Goal: Book appointment/travel/reservation

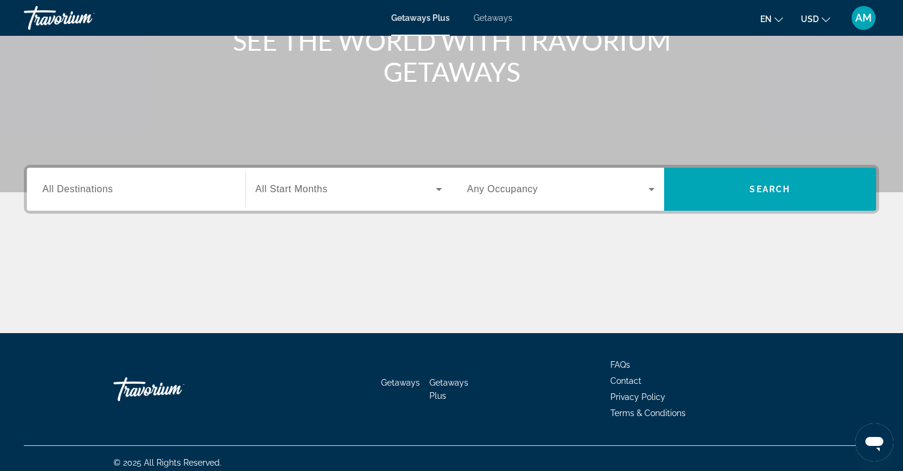
scroll to position [174, 0]
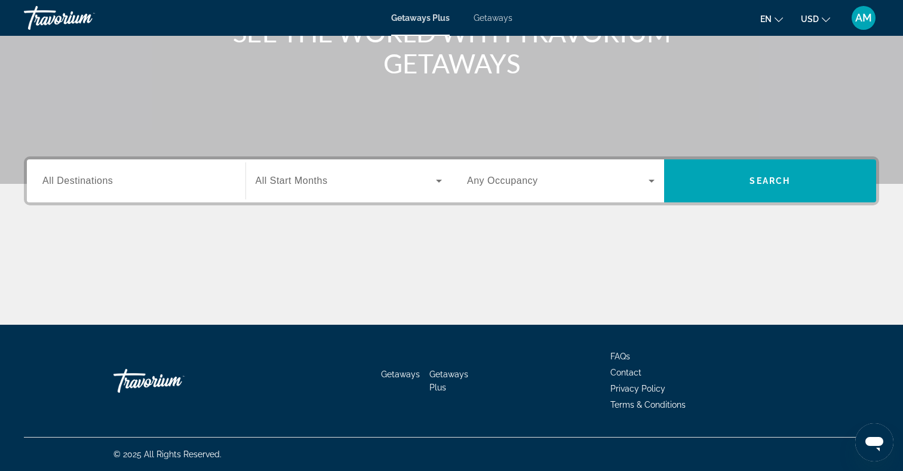
click at [125, 180] on input "Destination All Destinations" at bounding box center [135, 181] width 187 height 14
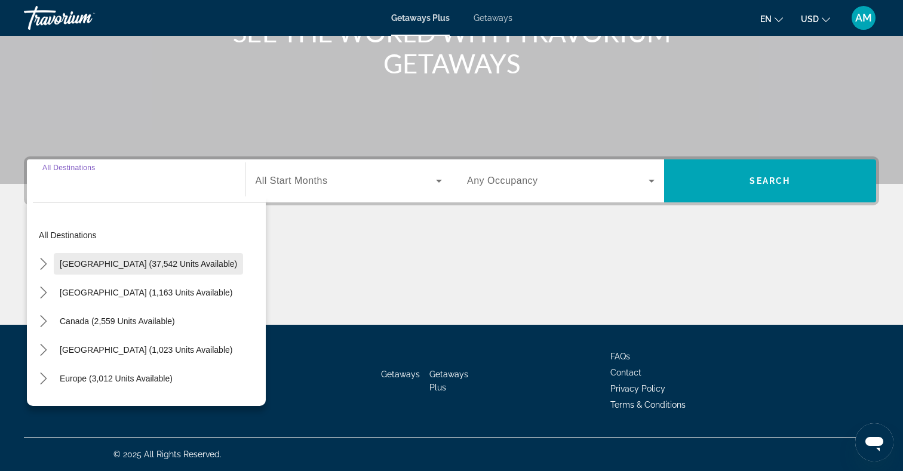
click at [107, 265] on span "[GEOGRAPHIC_DATA] (37,542 units available)" at bounding box center [148, 264] width 177 height 10
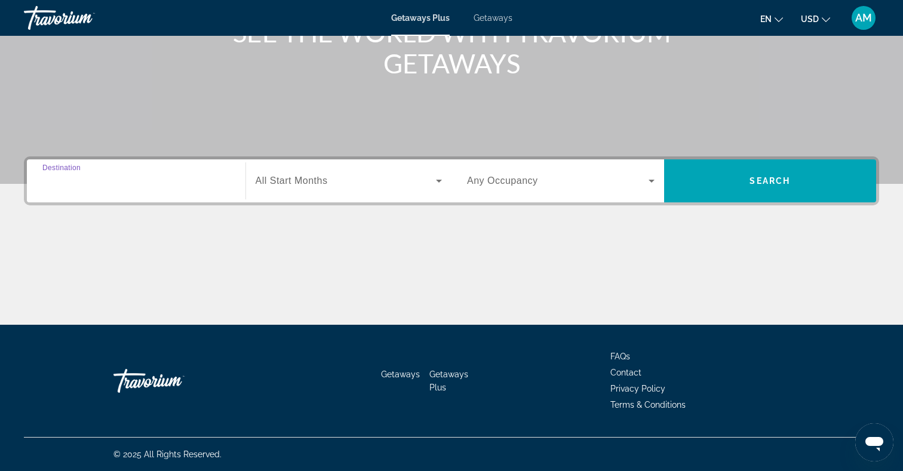
type input "**********"
click at [300, 185] on span "All Start Months" at bounding box center [291, 180] width 72 height 10
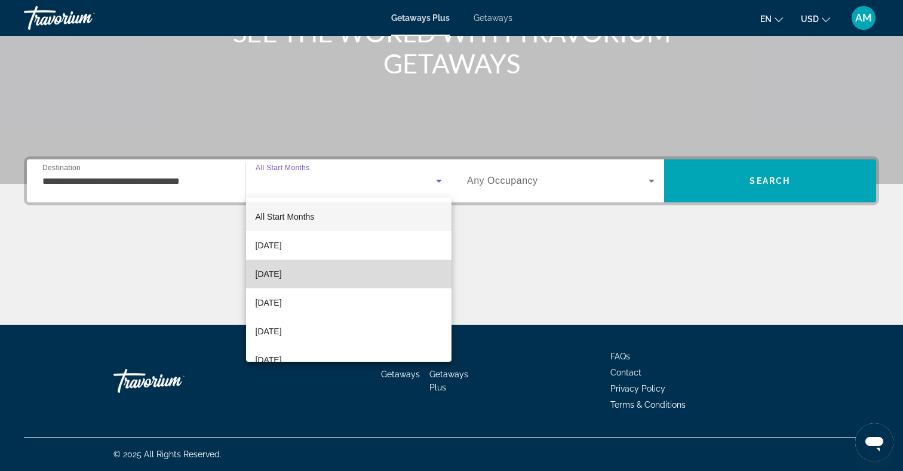
click at [282, 273] on span "[DATE]" at bounding box center [268, 274] width 26 height 14
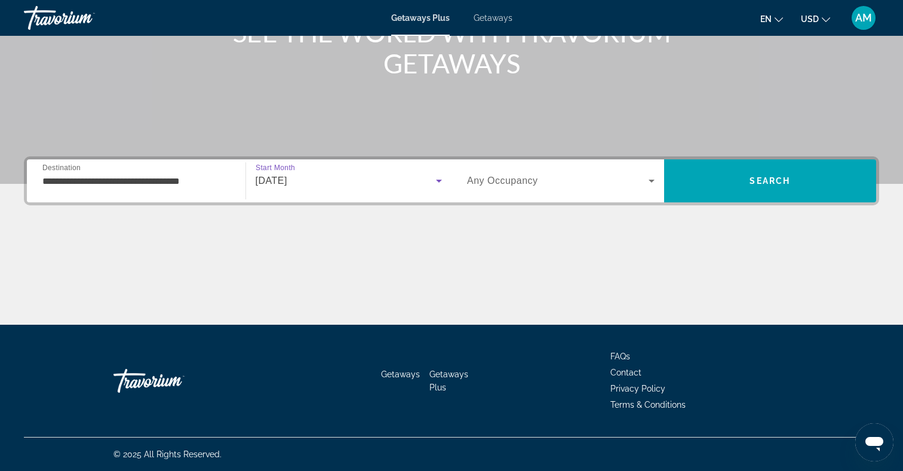
click at [610, 184] on span "Search widget" at bounding box center [557, 181] width 181 height 14
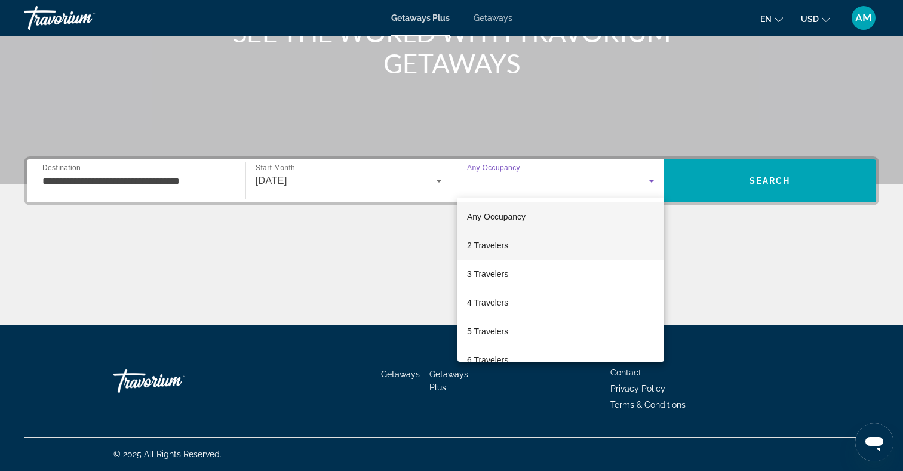
click at [562, 240] on mat-option "2 Travelers" at bounding box center [560, 245] width 207 height 29
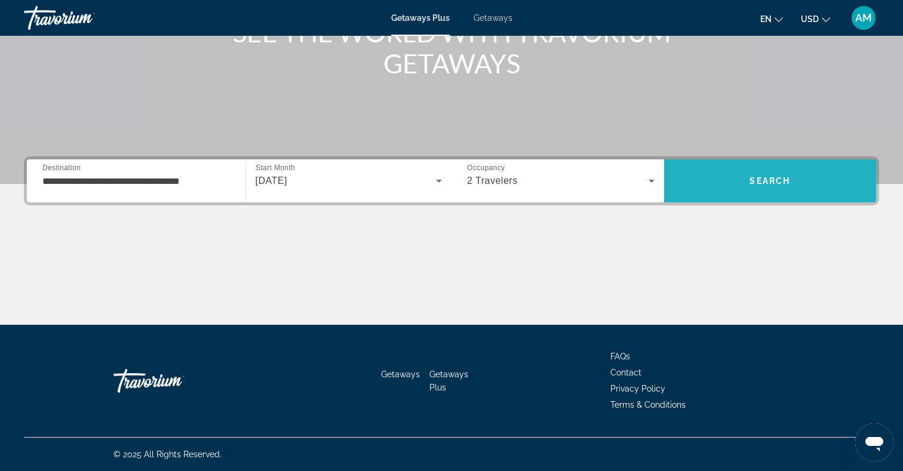
click at [725, 183] on span "Search" at bounding box center [770, 181] width 213 height 29
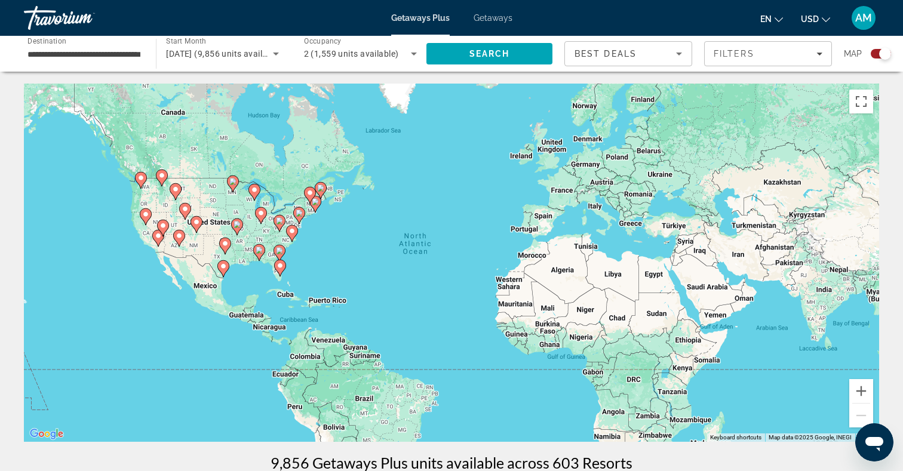
click at [155, 256] on div "To activate drag with keyboard, press Alt + Enter. Once in keyboard drag state,…" at bounding box center [451, 263] width 855 height 358
click at [155, 257] on div "To activate drag with keyboard, press Alt + Enter. Once in keyboard drag state,…" at bounding box center [451, 263] width 855 height 358
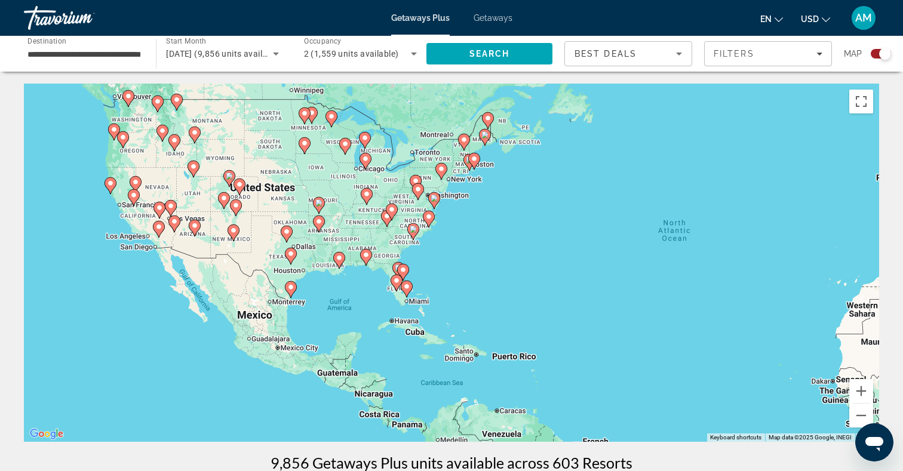
click at [122, 260] on div "To activate drag with keyboard, press Alt + Enter. Once in keyboard drag state,…" at bounding box center [451, 263] width 855 height 358
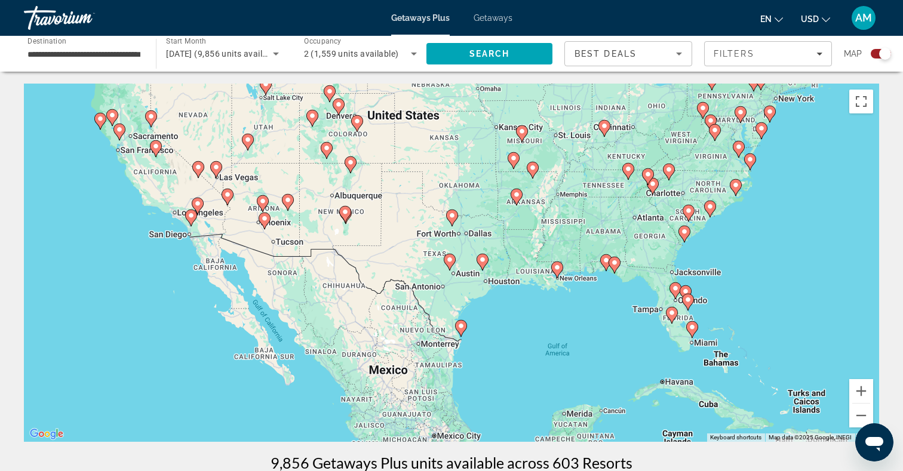
click at [136, 267] on div "To activate drag with keyboard, press Alt + Enter. Once in keyboard drag state,…" at bounding box center [451, 263] width 855 height 358
click at [137, 267] on div "To activate drag with keyboard, press Alt + Enter. Once in keyboard drag state,…" at bounding box center [451, 263] width 855 height 358
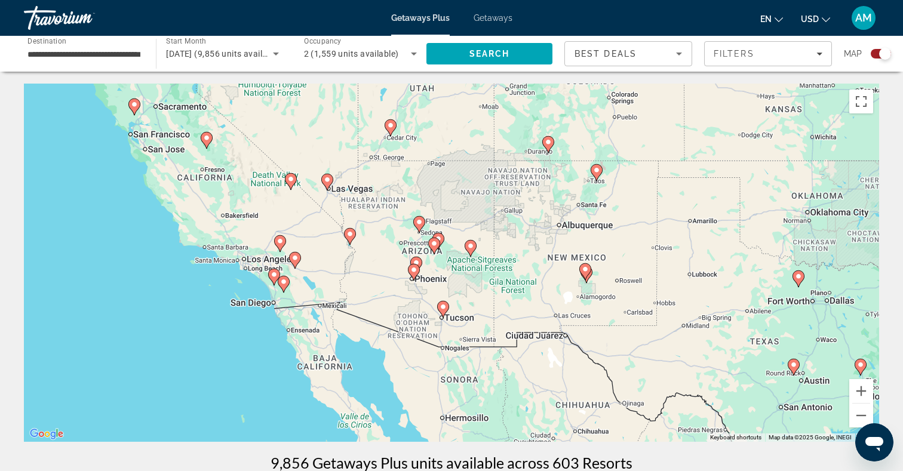
drag, startPoint x: 134, startPoint y: 205, endPoint x: 167, endPoint y: 309, distance: 108.9
click at [167, 309] on div "To activate drag with keyboard, press Alt + Enter. Once in keyboard drag state,…" at bounding box center [451, 263] width 855 height 358
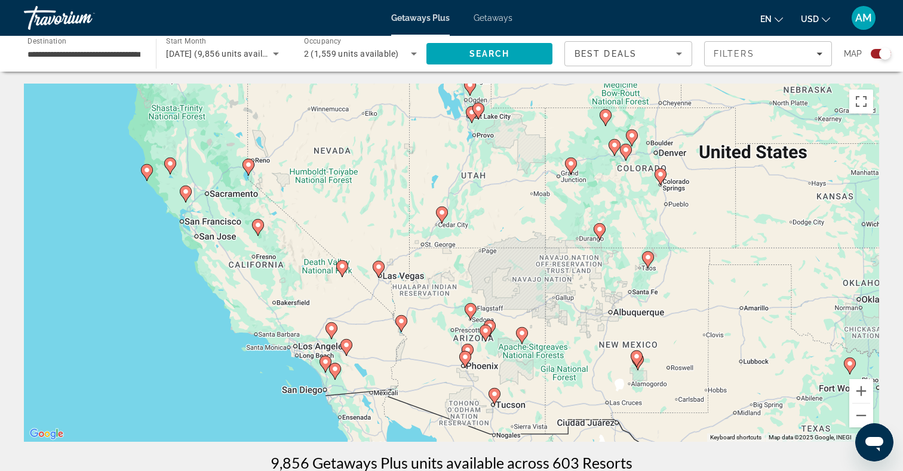
drag, startPoint x: 128, startPoint y: 217, endPoint x: 178, endPoint y: 302, distance: 98.5
click at [178, 302] on div "To activate drag with keyboard, press Alt + Enter. Once in keyboard drag state,…" at bounding box center [451, 263] width 855 height 358
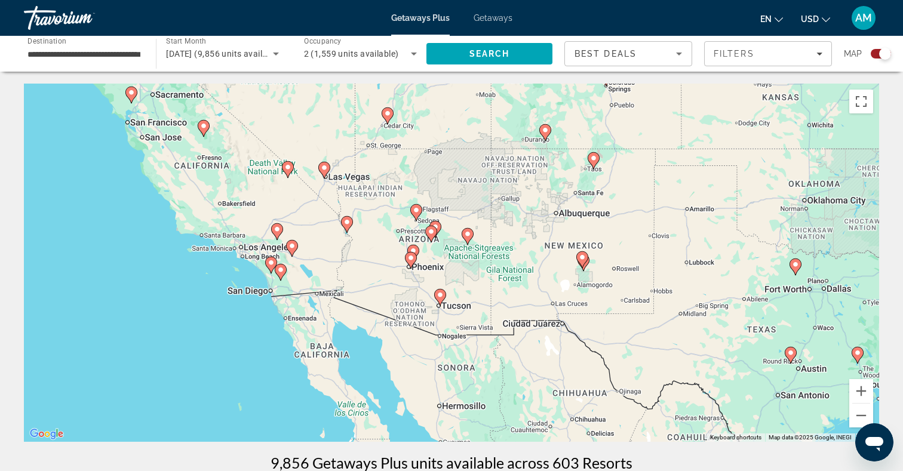
drag, startPoint x: 189, startPoint y: 327, endPoint x: 127, endPoint y: 215, distance: 128.0
click at [127, 215] on div "To activate drag with keyboard, press Alt + Enter. Once in keyboard drag state,…" at bounding box center [451, 263] width 855 height 358
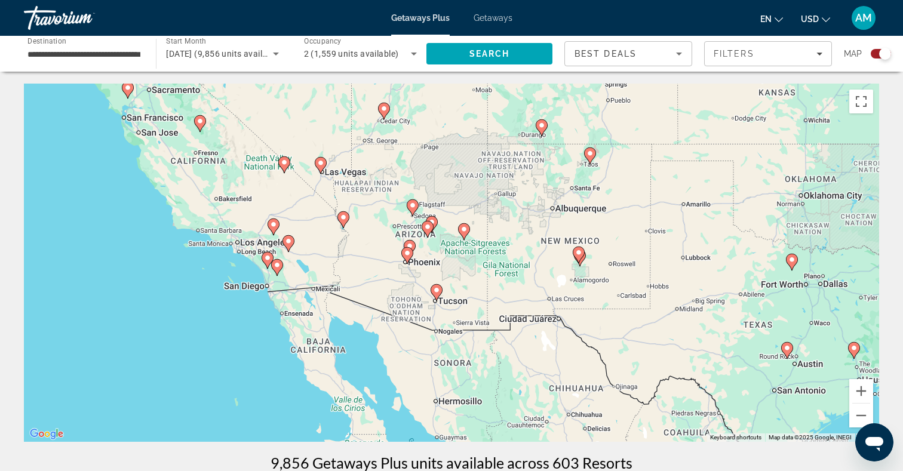
click at [127, 215] on div "To activate drag with keyboard, press Alt + Enter. Once in keyboard drag state,…" at bounding box center [451, 263] width 855 height 358
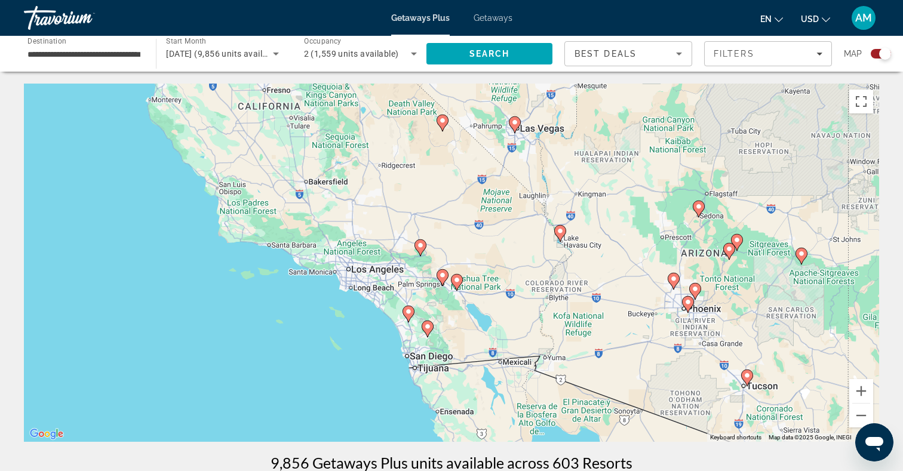
click at [408, 313] on image "Main content" at bounding box center [408, 311] width 7 height 7
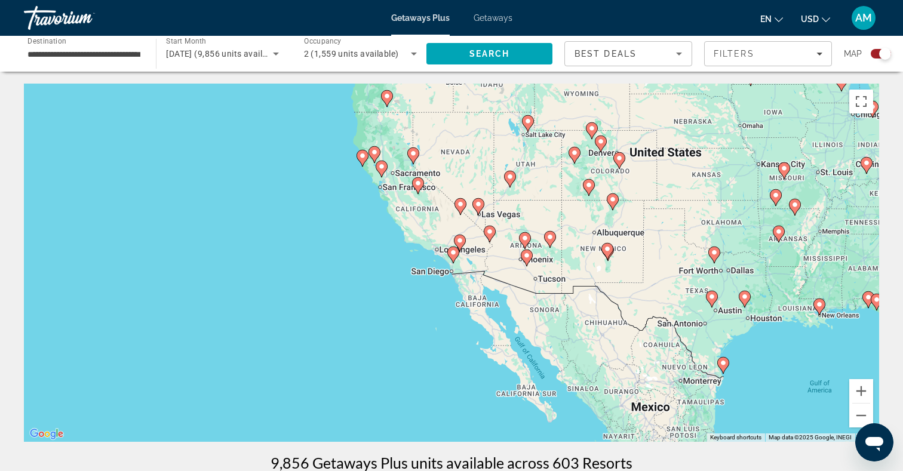
click at [456, 255] on icon "Main content" at bounding box center [453, 255] width 11 height 16
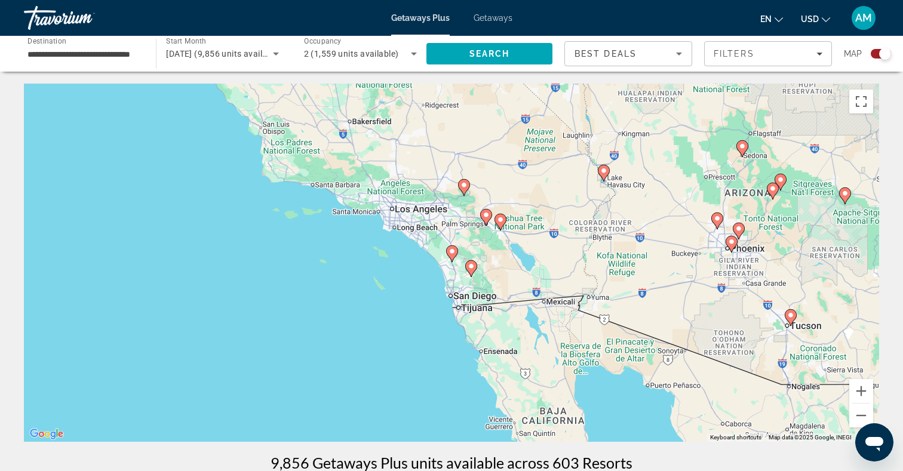
click at [415, 281] on div "To navigate, press the arrow keys. To activate drag with keyboard, press Alt + …" at bounding box center [451, 263] width 855 height 358
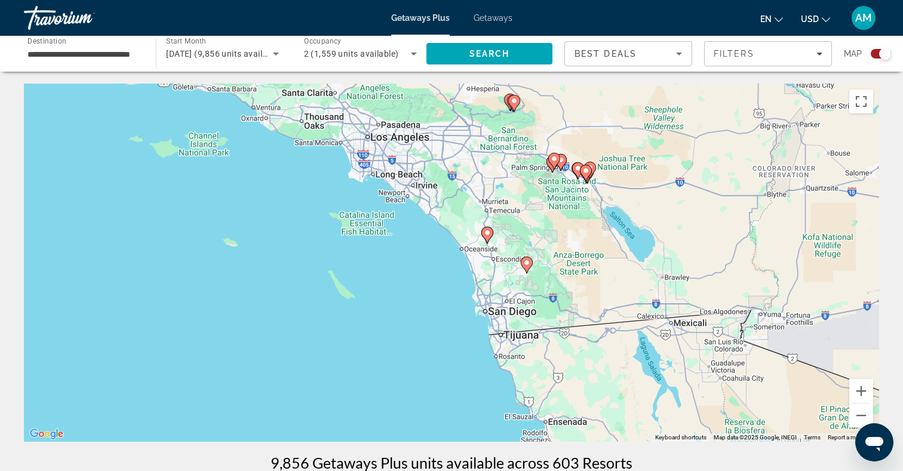
click at [489, 237] on icon "Main content" at bounding box center [487, 235] width 11 height 16
type input "**********"
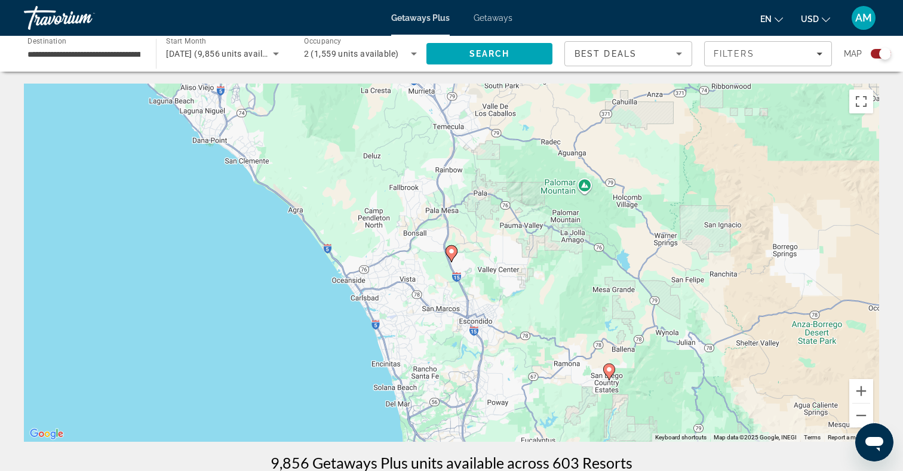
click at [454, 257] on icon "Main content" at bounding box center [451, 253] width 12 height 17
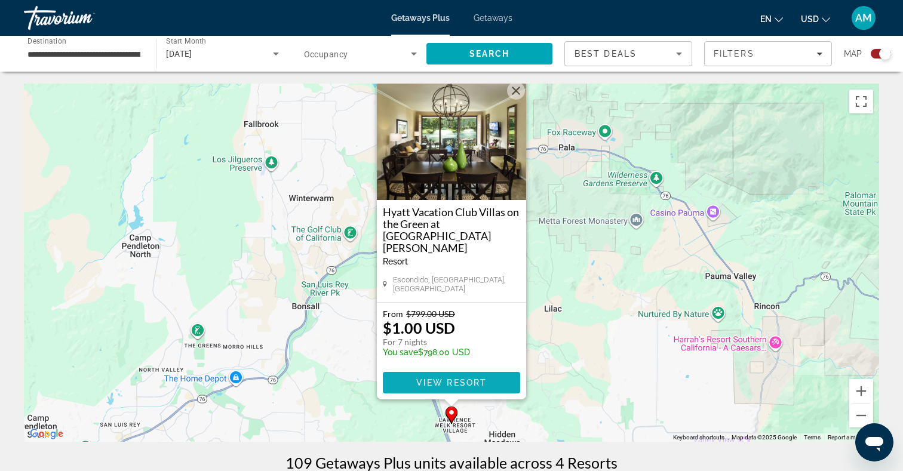
click at [435, 381] on span "View Resort" at bounding box center [451, 383] width 70 height 10
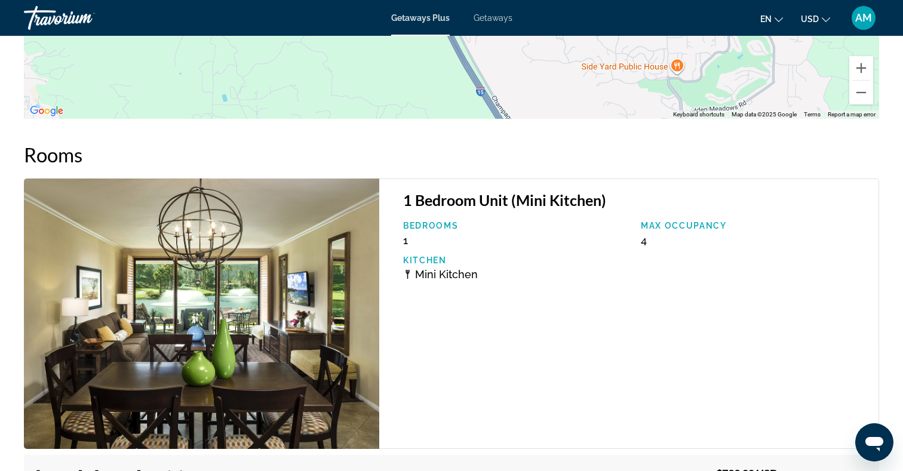
scroll to position [2081, 0]
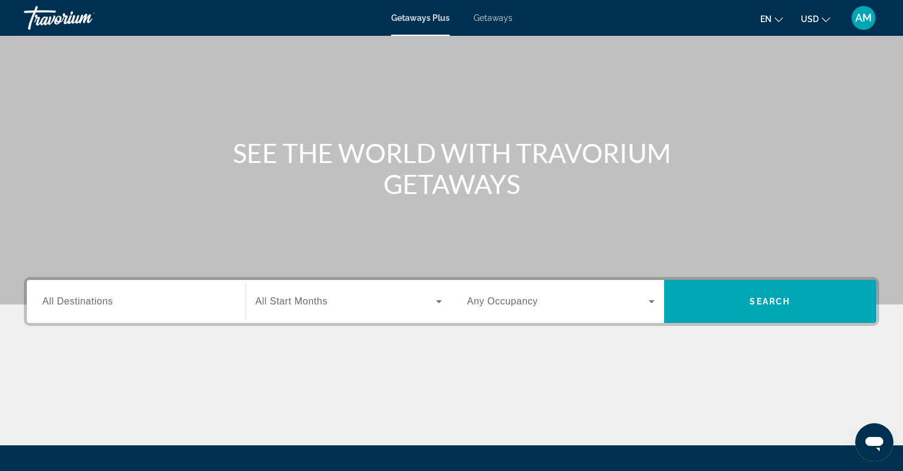
click at [160, 303] on input "Destination All Destinations" at bounding box center [135, 302] width 187 height 14
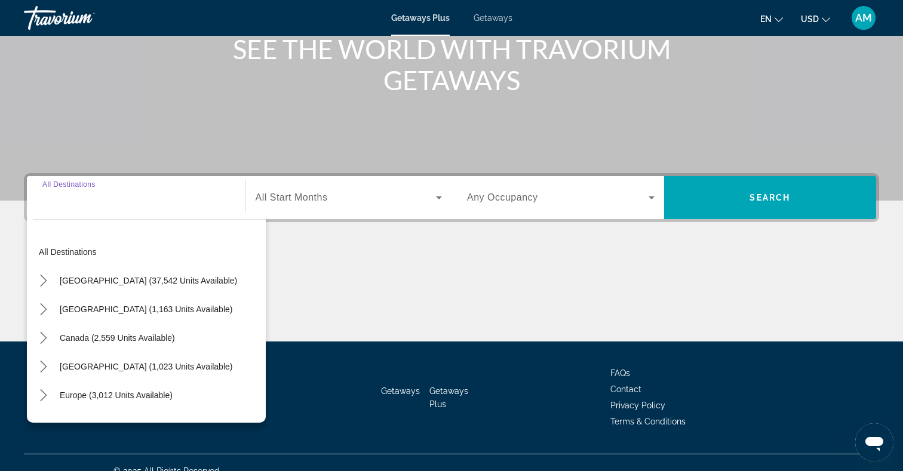
scroll to position [174, 0]
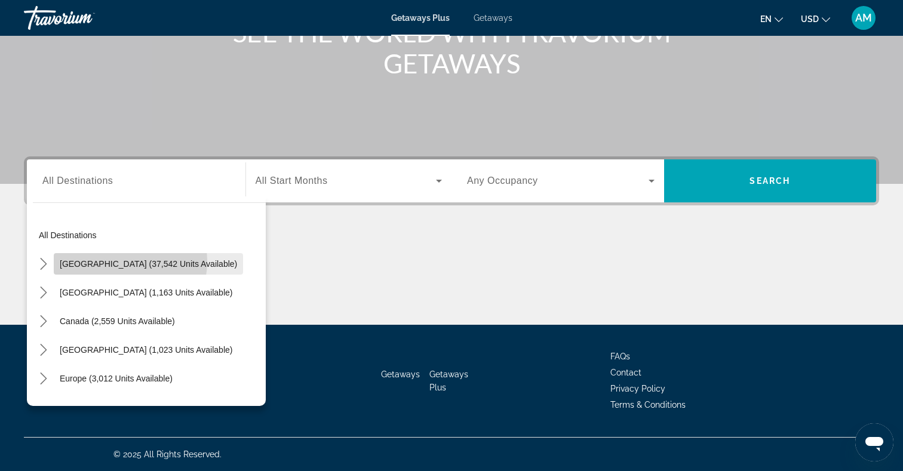
click at [112, 261] on span "[GEOGRAPHIC_DATA] (37,542 units available)" at bounding box center [148, 264] width 177 height 10
type input "**********"
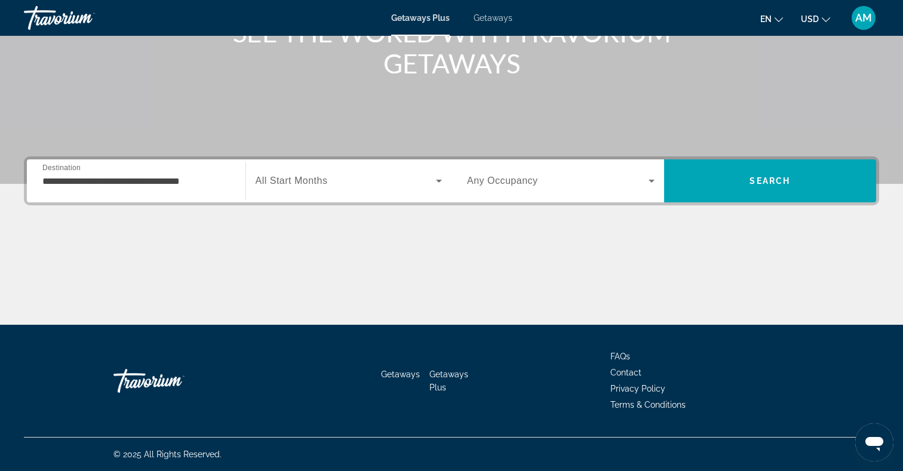
click at [310, 189] on div "Search widget" at bounding box center [348, 180] width 187 height 33
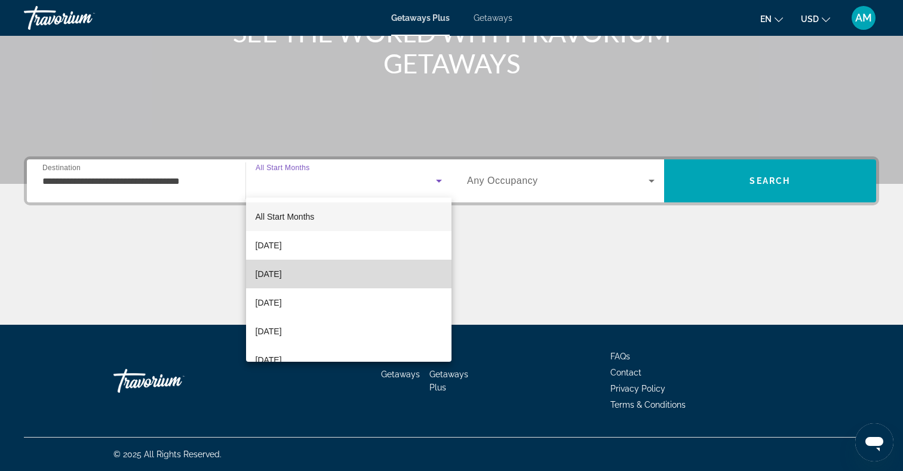
click at [282, 272] on span "[DATE]" at bounding box center [268, 274] width 26 height 14
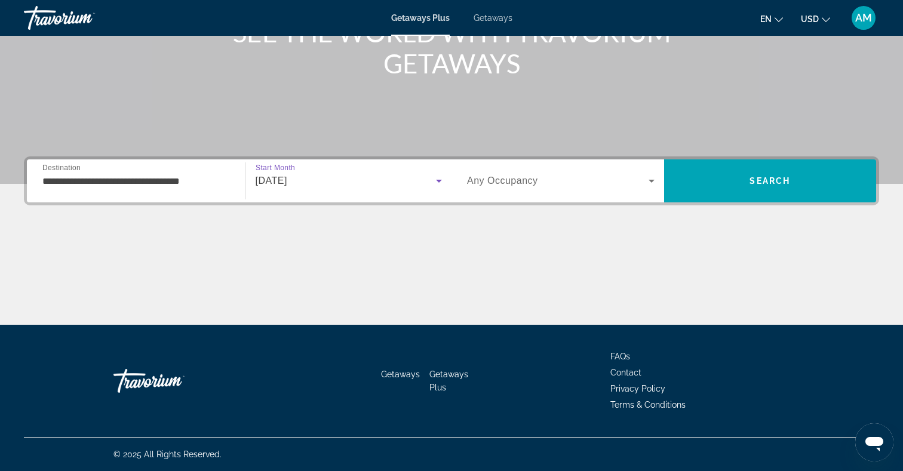
click at [637, 179] on span "Search widget" at bounding box center [557, 181] width 181 height 14
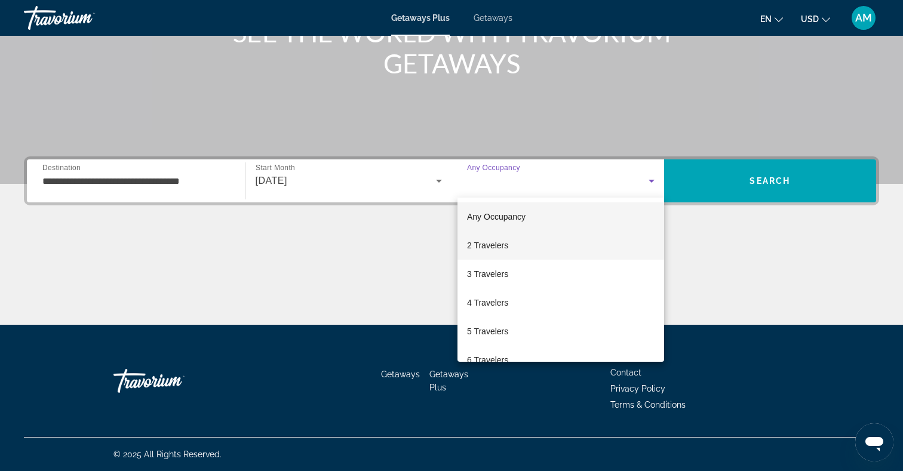
click at [601, 239] on mat-option "2 Travelers" at bounding box center [560, 245] width 207 height 29
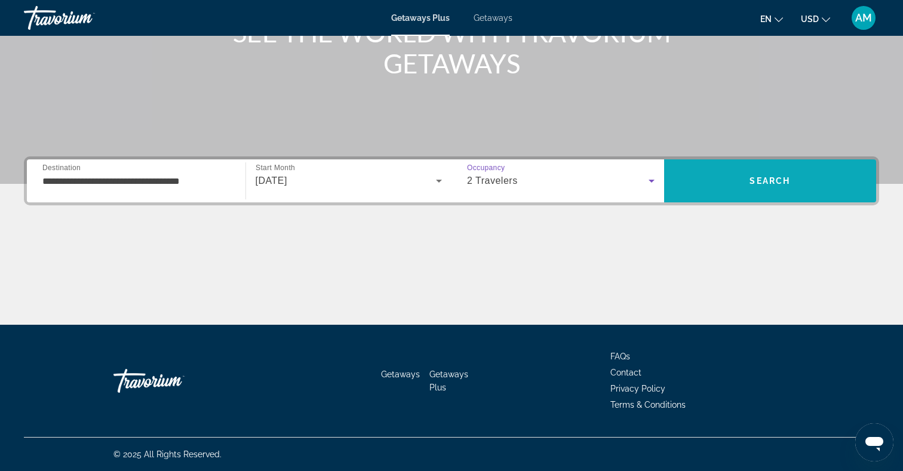
click at [745, 182] on span "Search" at bounding box center [770, 181] width 213 height 29
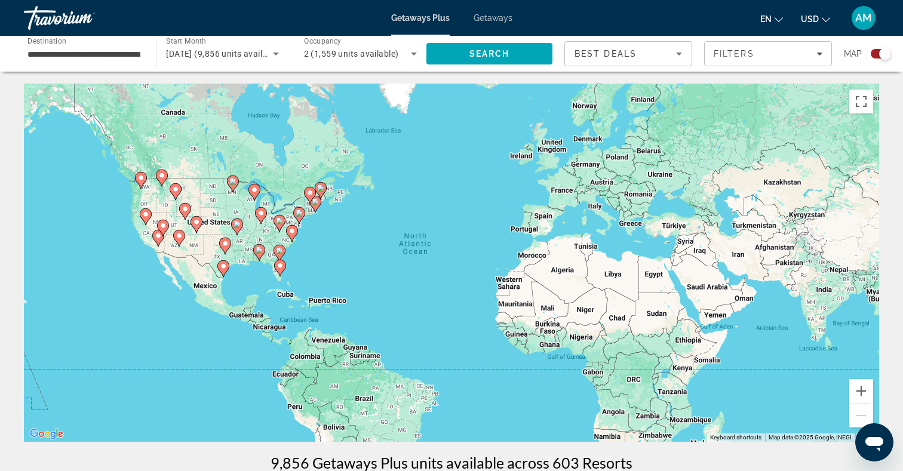
click at [106, 340] on div "To activate drag with keyboard, press Alt + Enter. Once in keyboard drag state,…" at bounding box center [451, 263] width 855 height 358
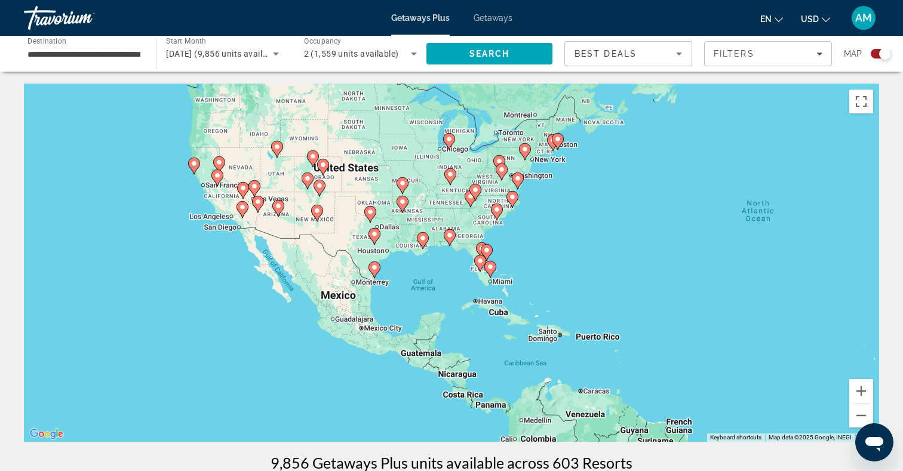
drag, startPoint x: 202, startPoint y: 305, endPoint x: 236, endPoint y: 371, distance: 74.0
click at [236, 371] on div "To activate drag with keyboard, press Alt + Enter. Once in keyboard drag state,…" at bounding box center [451, 263] width 855 height 358
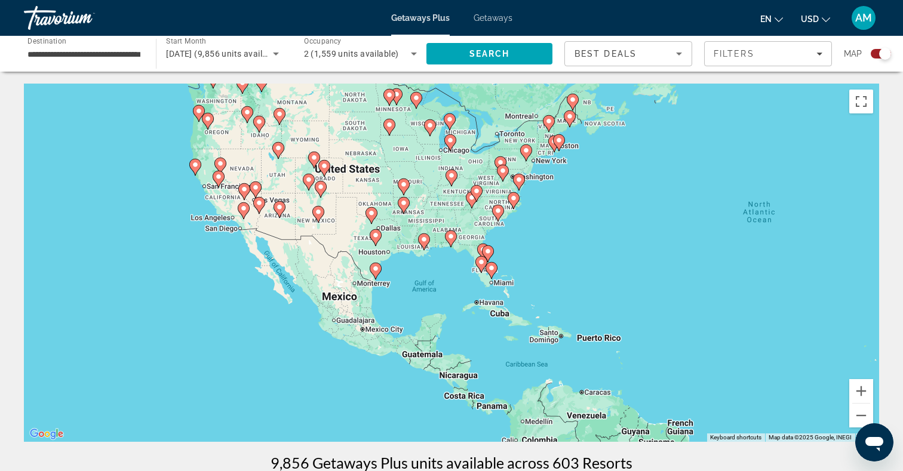
click at [227, 253] on div "To activate drag with keyboard, press Alt + Enter. Once in keyboard drag state,…" at bounding box center [451, 263] width 855 height 358
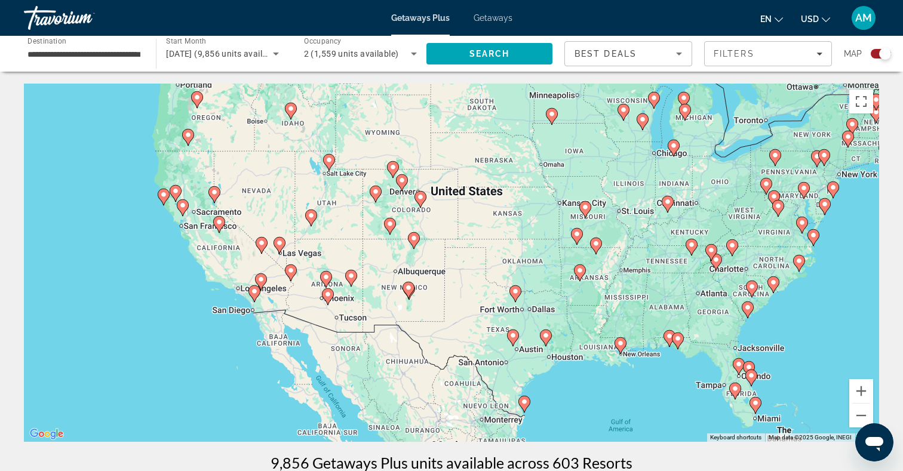
drag, startPoint x: 207, startPoint y: 239, endPoint x: 207, endPoint y: 344, distance: 105.7
click at [207, 346] on div "To activate drag with keyboard, press Alt + Enter. Once in keyboard drag state,…" at bounding box center [451, 263] width 855 height 358
click at [254, 292] on image "Main content" at bounding box center [254, 290] width 7 height 7
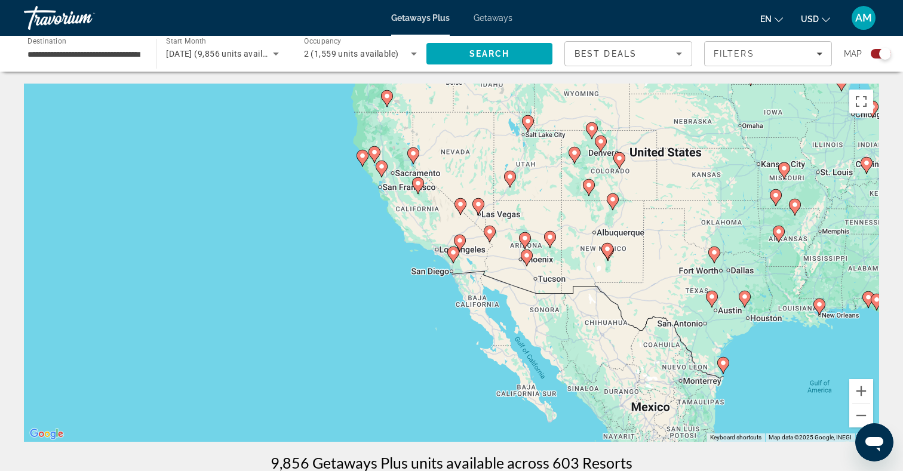
click at [452, 257] on icon "Main content" at bounding box center [453, 255] width 11 height 16
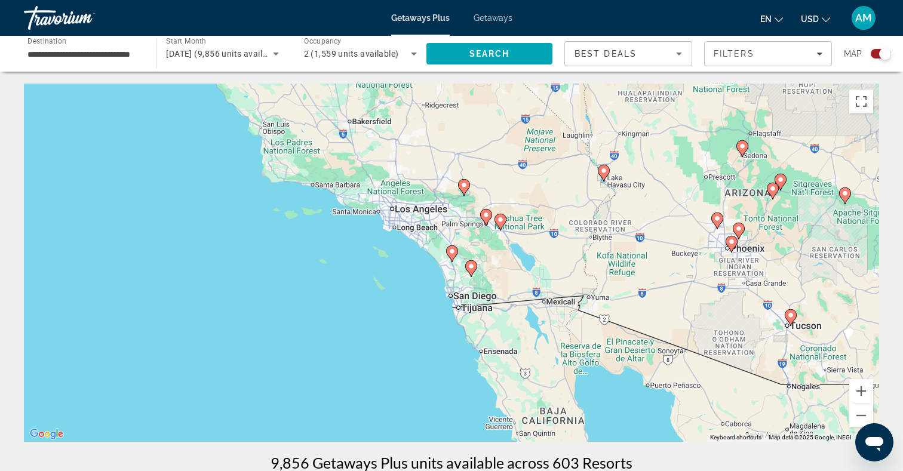
click at [450, 254] on image "Main content" at bounding box center [451, 251] width 7 height 7
type input "**********"
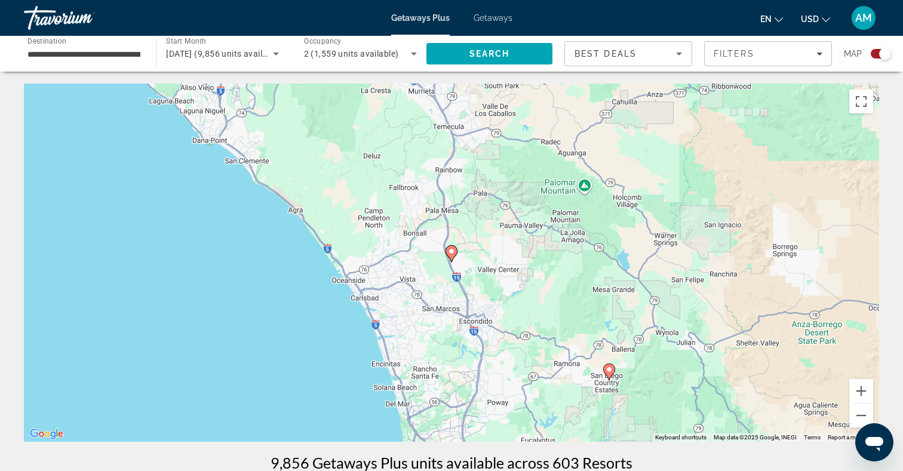
click at [451, 255] on icon "Main content" at bounding box center [451, 254] width 11 height 16
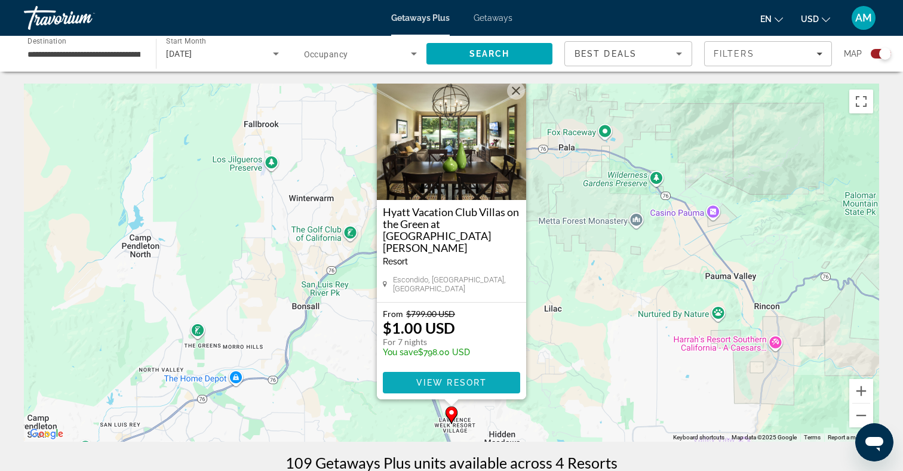
click at [426, 379] on span "View Resort" at bounding box center [451, 383] width 70 height 10
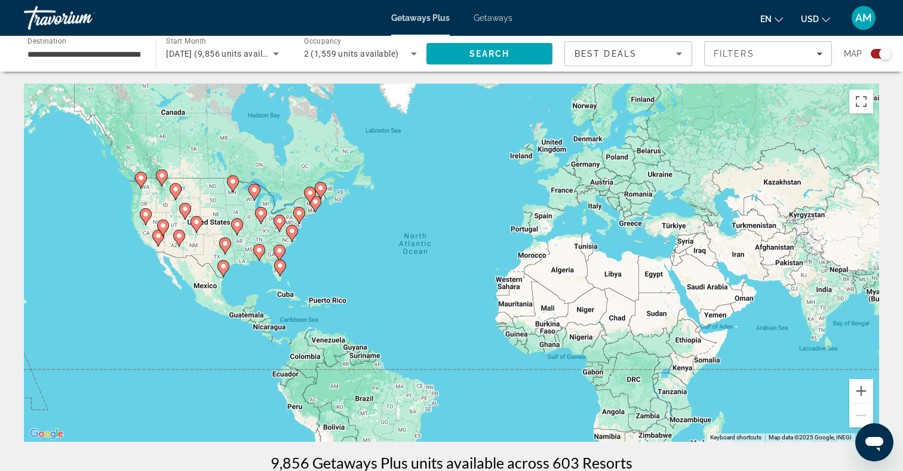
click at [115, 302] on div "To activate drag with keyboard, press Alt + Enter. Once in keyboard drag state,…" at bounding box center [451, 263] width 855 height 358
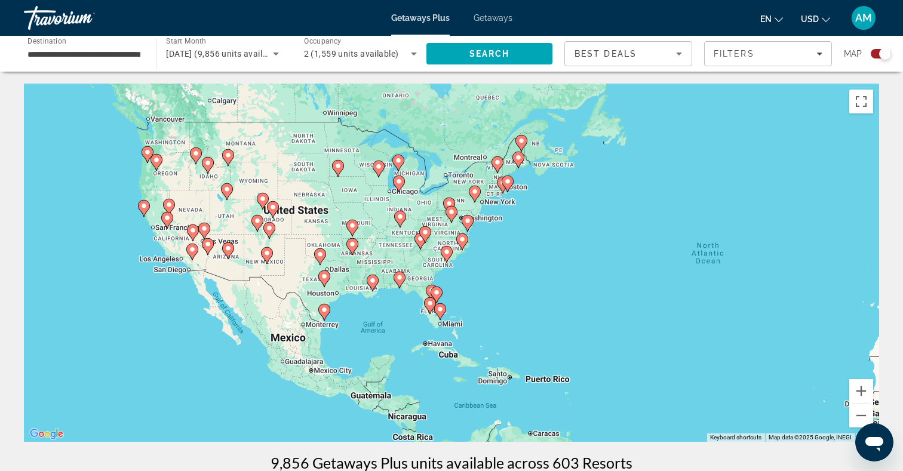
drag, startPoint x: 211, startPoint y: 331, endPoint x: 201, endPoint y: 419, distance: 88.3
click at [201, 420] on div "To activate drag with keyboard, press Alt + Enter. Once in keyboard drag state,…" at bounding box center [451, 263] width 855 height 358
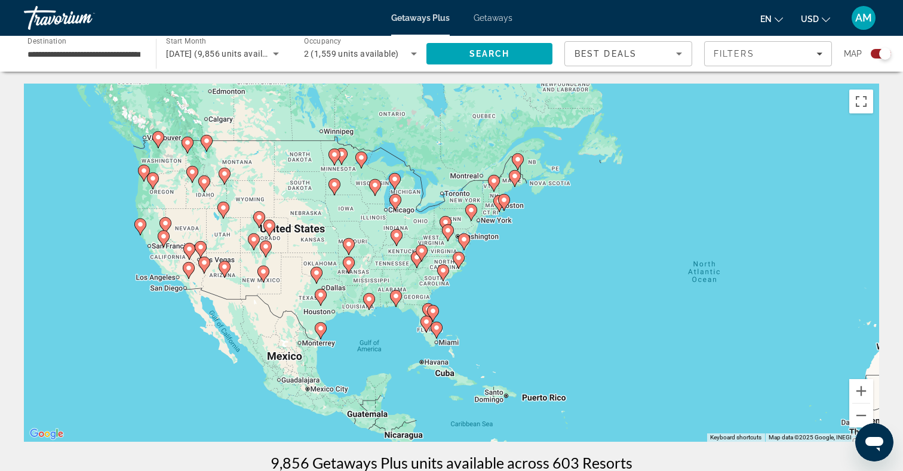
click at [250, 193] on div "To activate drag with keyboard, press Alt + Enter. Once in keyboard drag state,…" at bounding box center [451, 263] width 855 height 358
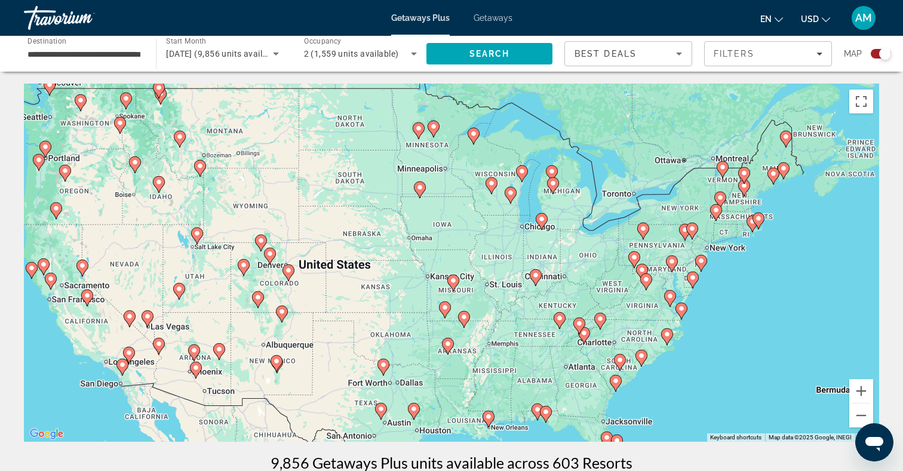
click at [306, 303] on div "To activate drag with keyboard, press Alt + Enter. Once in keyboard drag state,…" at bounding box center [451, 263] width 855 height 358
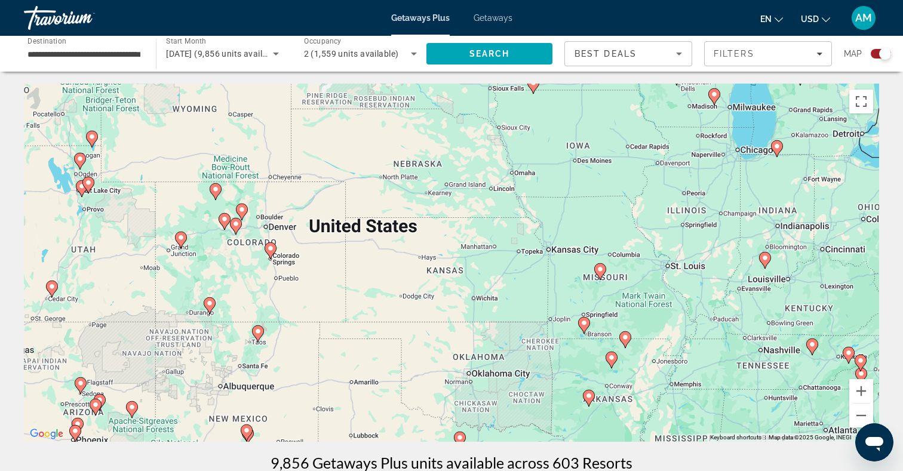
click at [236, 229] on icon "Main content" at bounding box center [235, 226] width 11 height 16
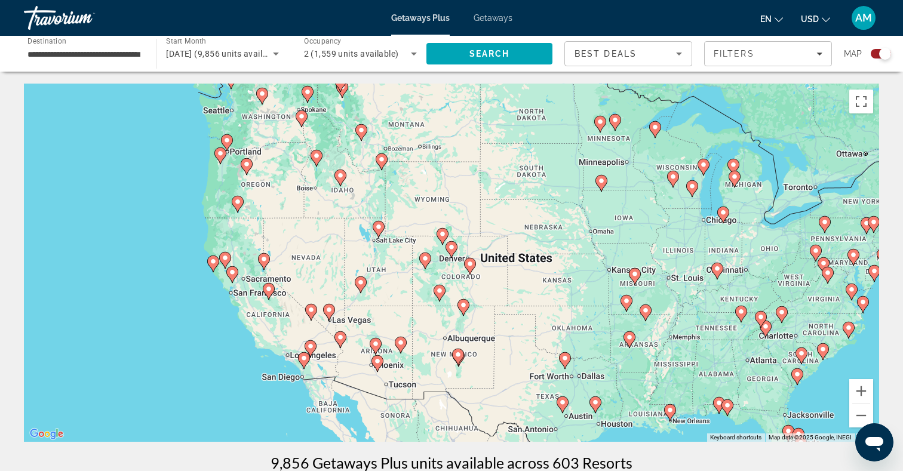
click at [391, 277] on div "To navigate, press the arrow keys. To activate drag with keyboard, press Alt + …" at bounding box center [451, 263] width 855 height 358
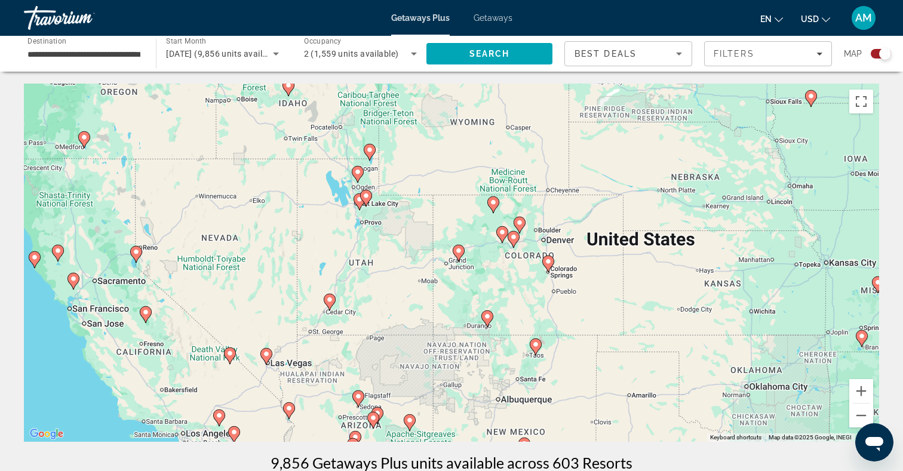
click at [467, 295] on div "To navigate, press the arrow keys. To activate drag with keyboard, press Alt + …" at bounding box center [451, 263] width 855 height 358
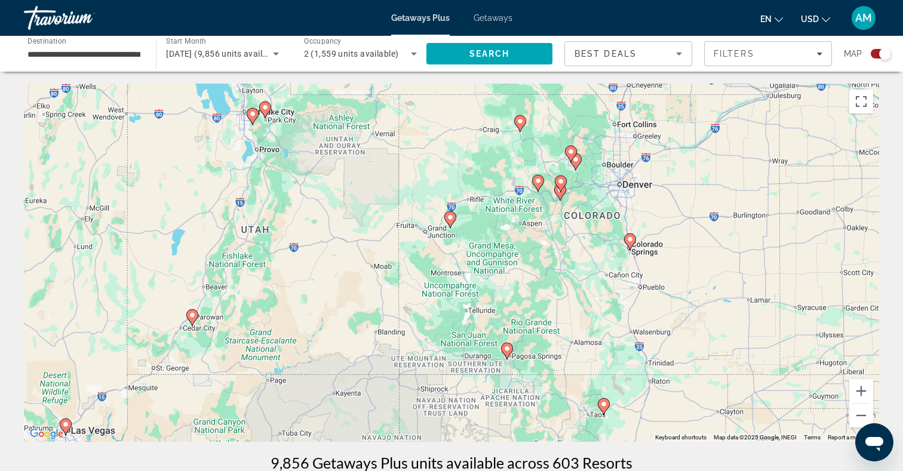
click at [561, 196] on icon "Main content" at bounding box center [560, 192] width 11 height 16
click at [562, 180] on image "Main content" at bounding box center [560, 181] width 7 height 7
type input "**********"
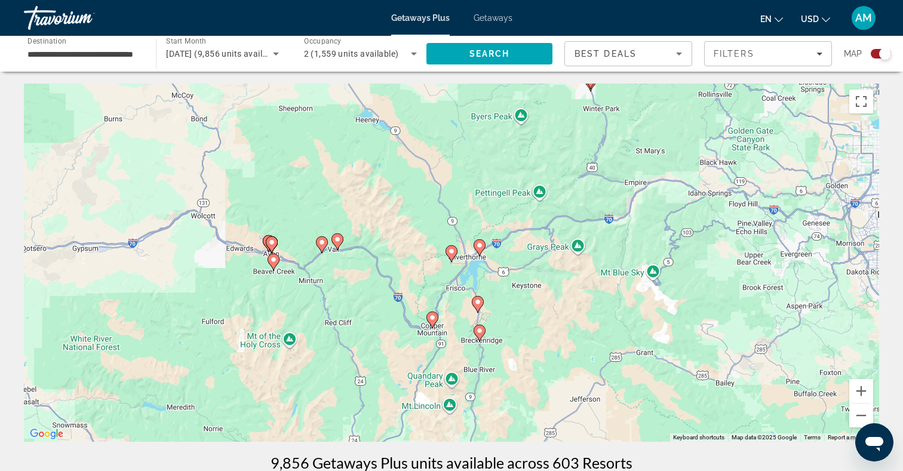
click at [432, 319] on image "Main content" at bounding box center [432, 317] width 7 height 7
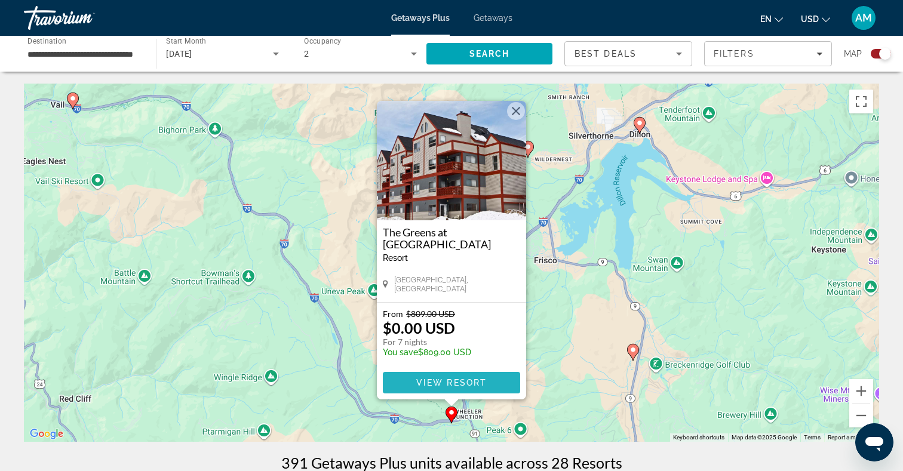
click at [424, 379] on span "View Resort" at bounding box center [451, 383] width 70 height 10
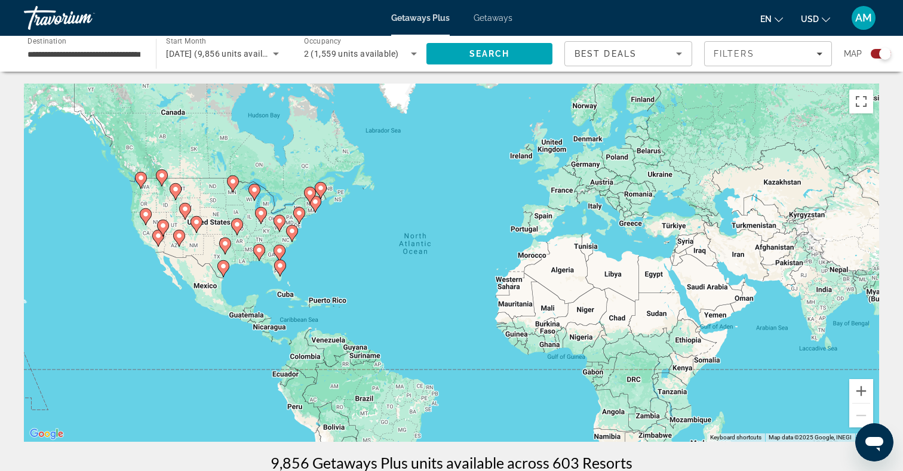
click at [115, 281] on div "To activate drag with keyboard, press Alt + Enter. Once in keyboard drag state,…" at bounding box center [451, 263] width 855 height 358
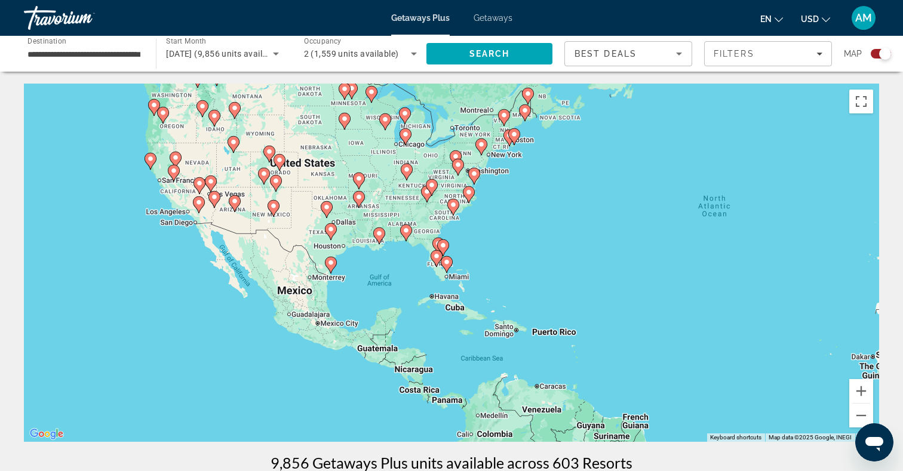
click at [167, 266] on div "To activate drag with keyboard, press Alt + Enter. Once in keyboard drag state,…" at bounding box center [451, 263] width 855 height 358
click at [167, 267] on div "To activate drag with keyboard, press Alt + Enter. Once in keyboard drag state,…" at bounding box center [451, 263] width 855 height 358
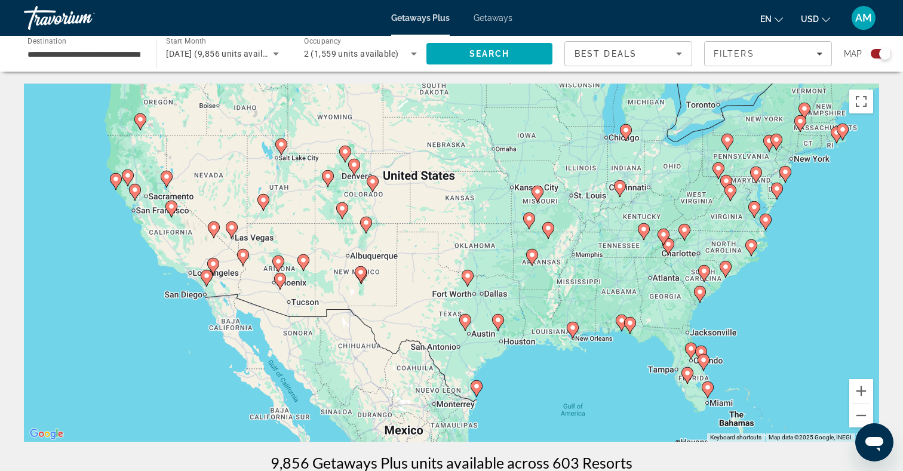
drag, startPoint x: 180, startPoint y: 235, endPoint x: 153, endPoint y: 383, distance: 149.9
click at [153, 383] on div "To activate drag with keyboard, press Alt + Enter. Once in keyboard drag state,…" at bounding box center [451, 263] width 855 height 358
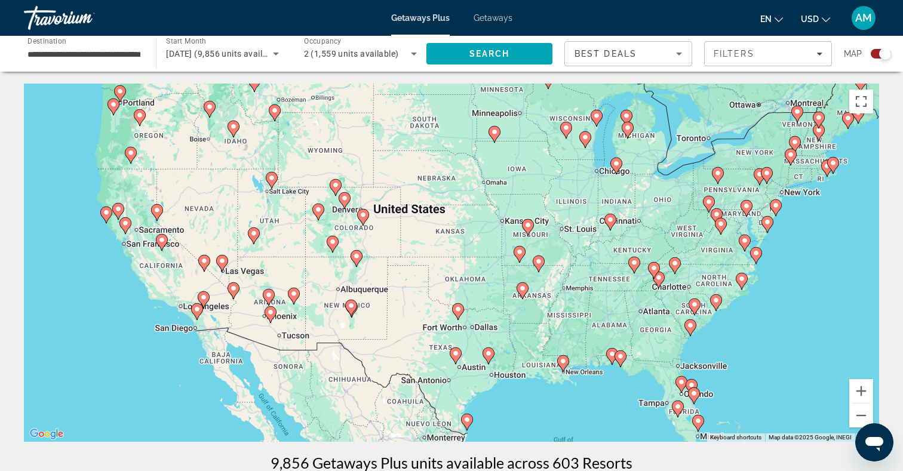
click at [349, 229] on div "To activate drag with keyboard, press Alt + Enter. Once in keyboard drag state,…" at bounding box center [451, 263] width 855 height 358
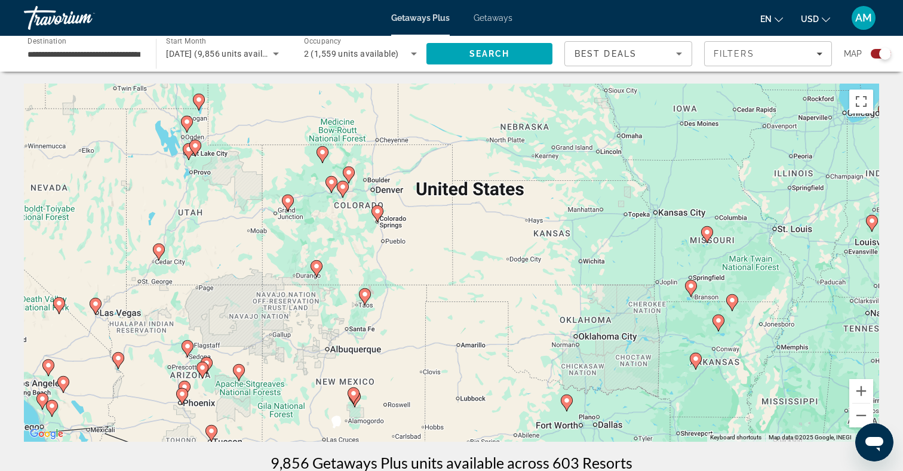
click at [347, 224] on div "To activate drag with keyboard, press Alt + Enter. Once in keyboard drag state,…" at bounding box center [451, 263] width 855 height 358
click at [347, 225] on div "To activate drag with keyboard, press Alt + Enter. Once in keyboard drag state,…" at bounding box center [451, 263] width 855 height 358
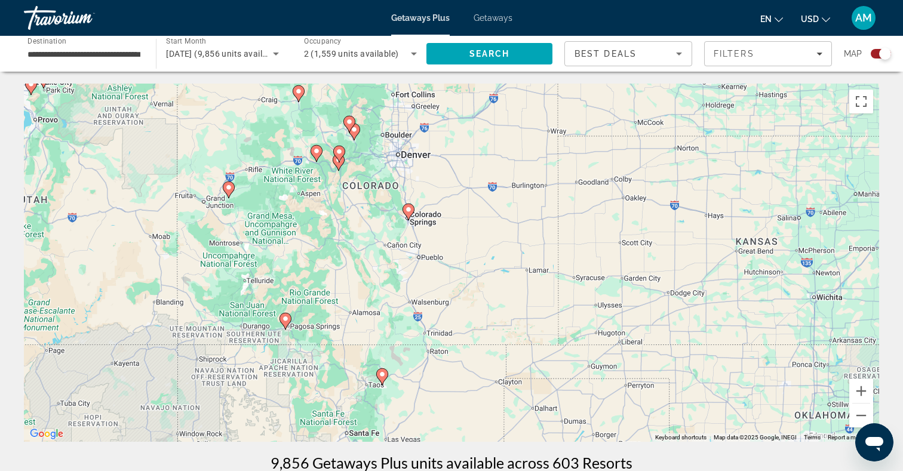
click at [334, 207] on div "To activate drag with keyboard, press Alt + Enter. Once in keyboard drag state,…" at bounding box center [451, 263] width 855 height 358
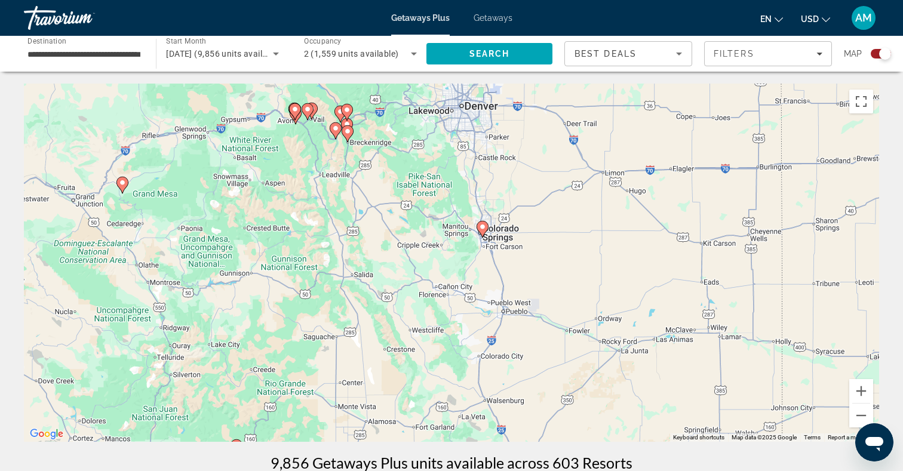
drag, startPoint x: 325, startPoint y: 163, endPoint x: 336, endPoint y: 211, distance: 48.9
click at [336, 210] on div "To activate drag with keyboard, press Alt + Enter. Once in keyboard drag state,…" at bounding box center [451, 263] width 855 height 358
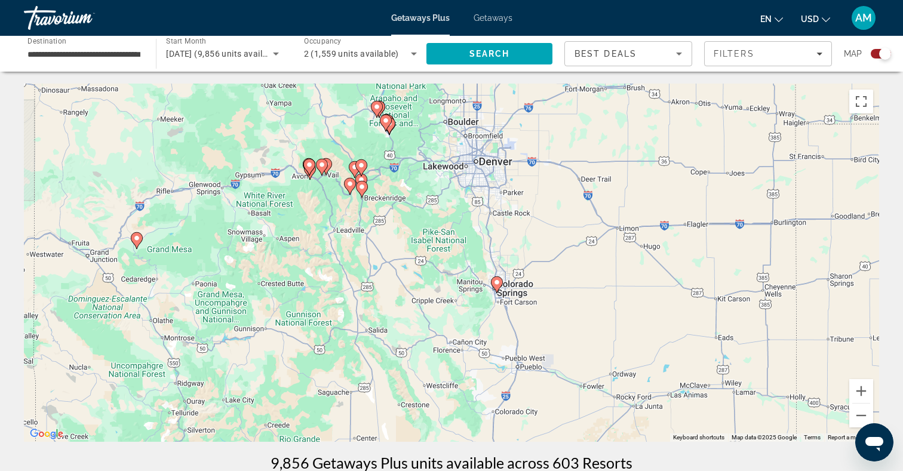
click at [336, 211] on div "To activate drag with keyboard, press Alt + Enter. Once in keyboard drag state,…" at bounding box center [451, 263] width 855 height 358
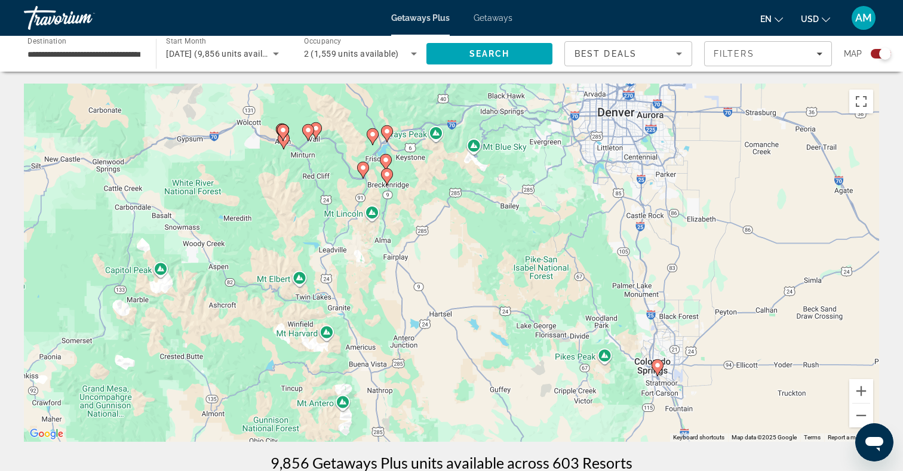
click at [323, 186] on div "To activate drag with keyboard, press Alt + Enter. Once in keyboard drag state,…" at bounding box center [451, 263] width 855 height 358
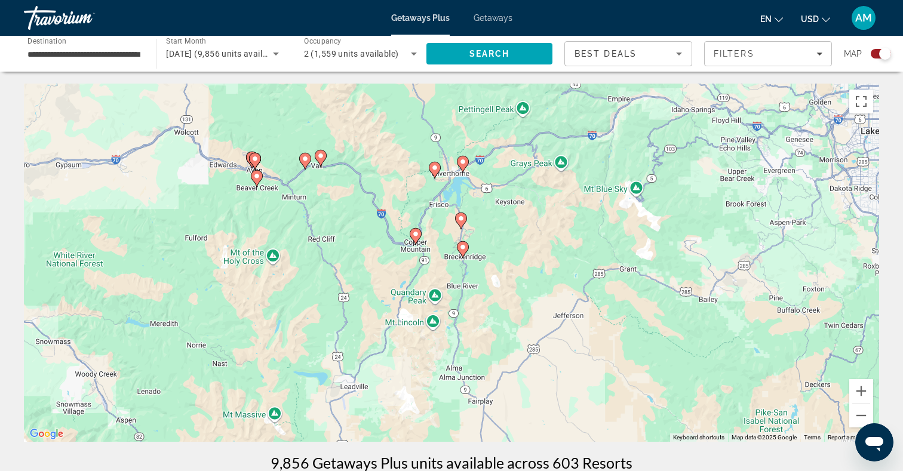
drag, startPoint x: 316, startPoint y: 159, endPoint x: 328, endPoint y: 235, distance: 76.8
click at [328, 235] on div "To activate drag with keyboard, press Alt + Enter. Once in keyboard drag state,…" at bounding box center [451, 263] width 855 height 358
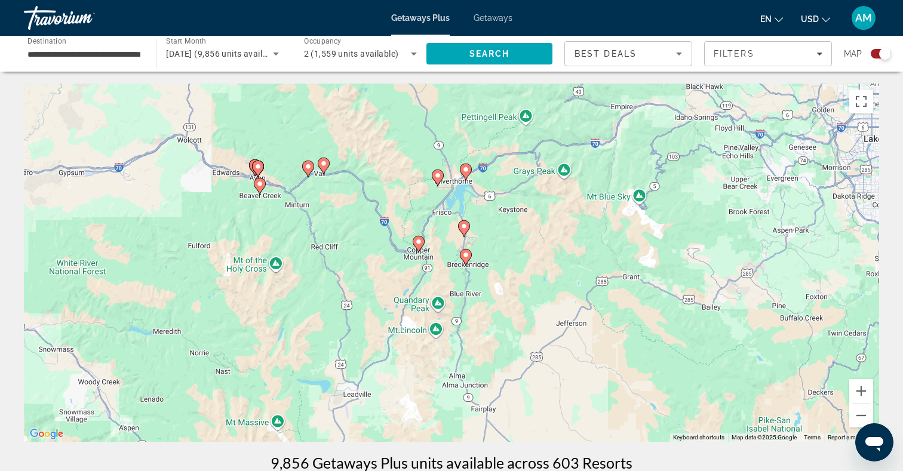
click at [328, 227] on div "To activate drag with keyboard, press Alt + Enter. Once in keyboard drag state,…" at bounding box center [451, 263] width 855 height 358
click at [329, 227] on div "To activate drag with keyboard, press Alt + Enter. Once in keyboard drag state,…" at bounding box center [451, 263] width 855 height 358
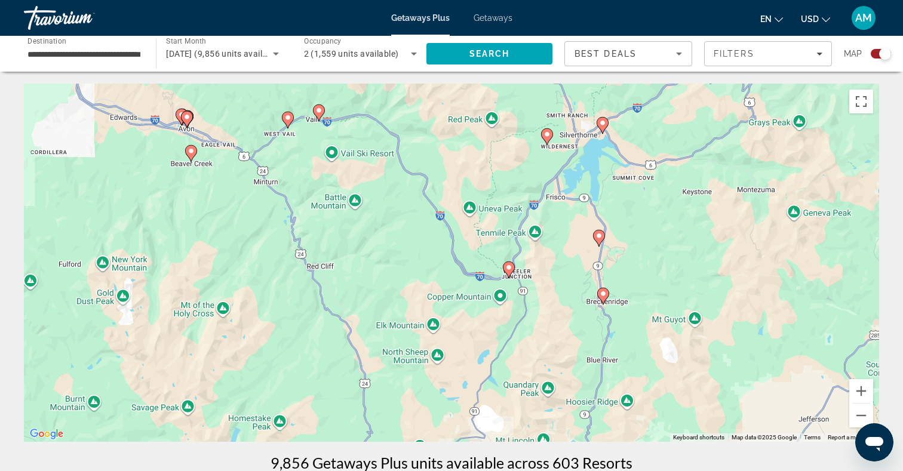
click at [316, 113] on image "Main content" at bounding box center [318, 110] width 7 height 7
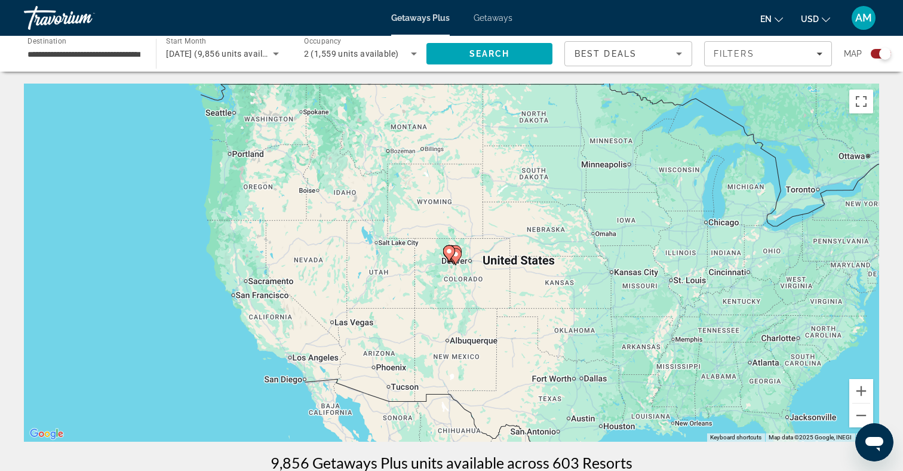
click at [444, 272] on div "To navigate, press the arrow keys. To activate drag with keyboard, press Alt + …" at bounding box center [451, 263] width 855 height 358
click at [444, 273] on div "To activate drag with keyboard, press Alt + Enter. Once in keyboard drag state,…" at bounding box center [451, 263] width 855 height 358
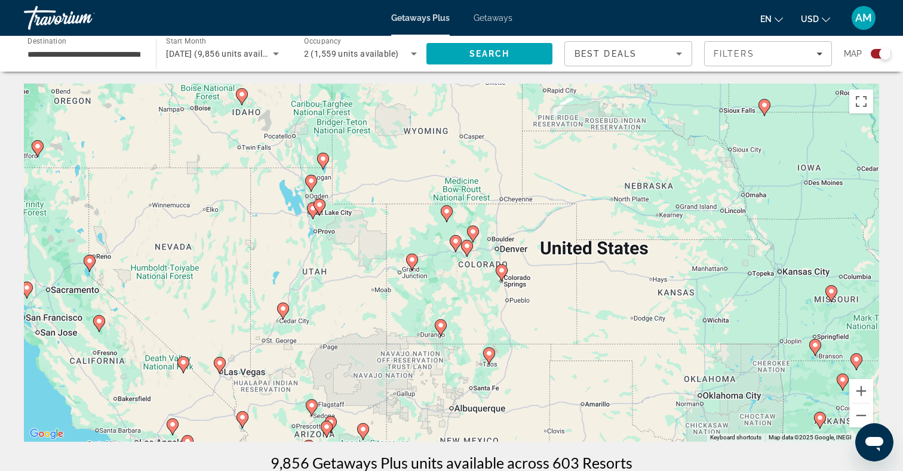
click at [444, 273] on div "To activate drag with keyboard, press Alt + Enter. Once in keyboard drag state,…" at bounding box center [451, 263] width 855 height 358
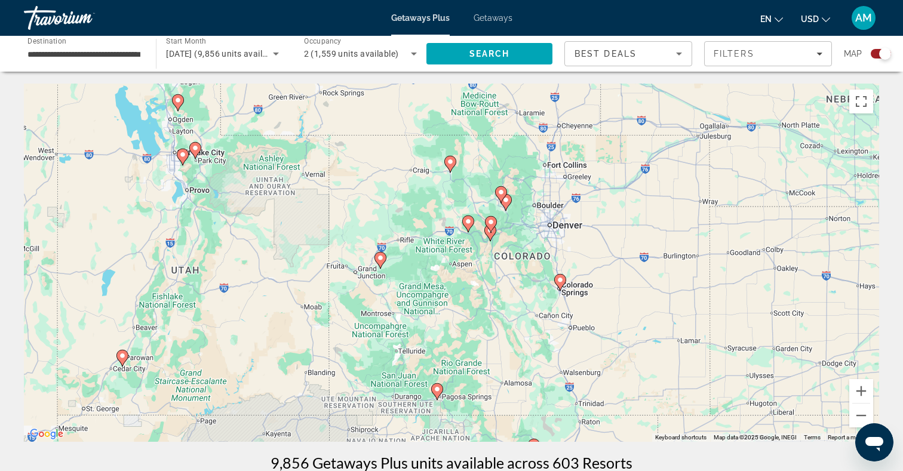
click at [482, 260] on div "To activate drag with keyboard, press Alt + Enter. Once in keyboard drag state,…" at bounding box center [451, 263] width 855 height 358
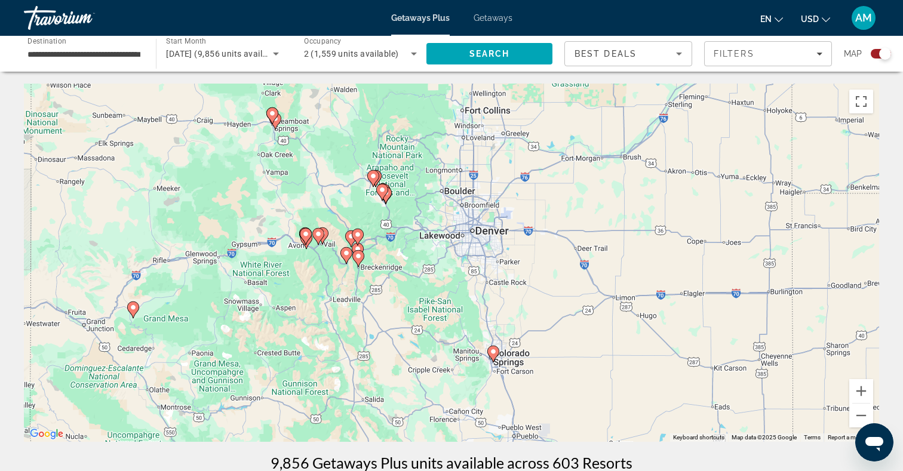
drag, startPoint x: 487, startPoint y: 260, endPoint x: 337, endPoint y: 301, distance: 155.2
click at [337, 301] on div "To activate drag with keyboard, press Alt + Enter. Once in keyboard drag state,…" at bounding box center [451, 263] width 855 height 358
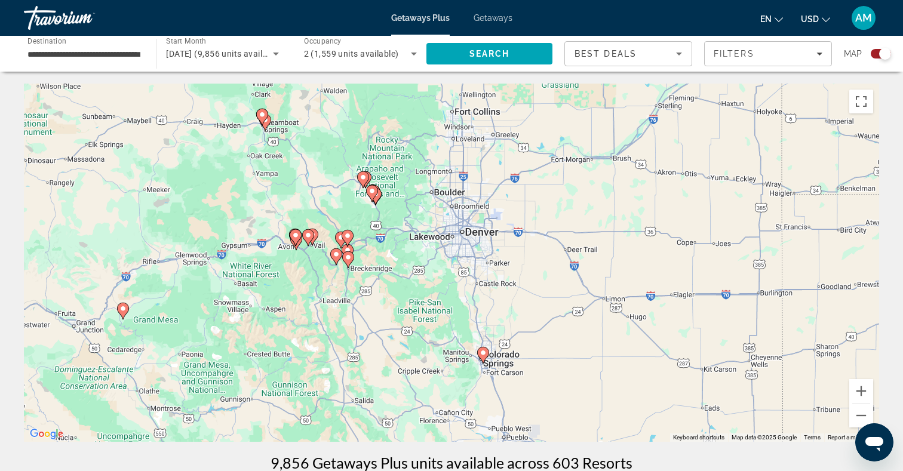
click at [319, 266] on div "To activate drag with keyboard, press Alt + Enter. Once in keyboard drag state,…" at bounding box center [451, 263] width 855 height 358
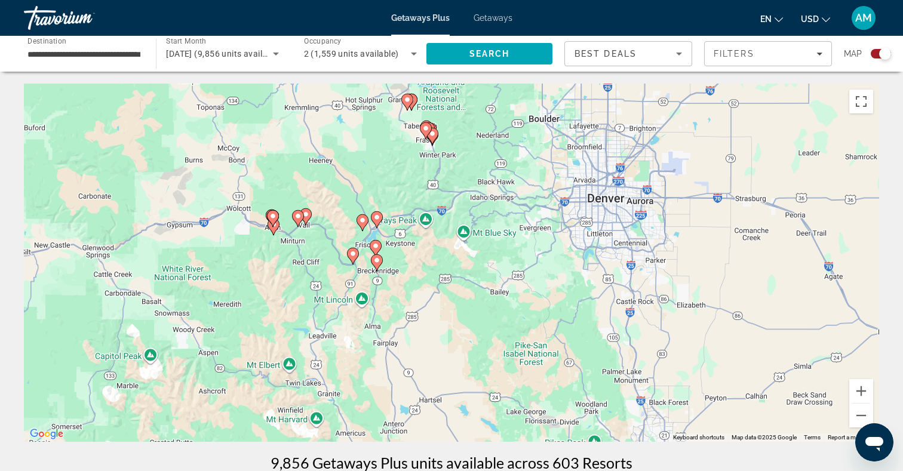
click at [306, 217] on image "Main content" at bounding box center [305, 214] width 7 height 7
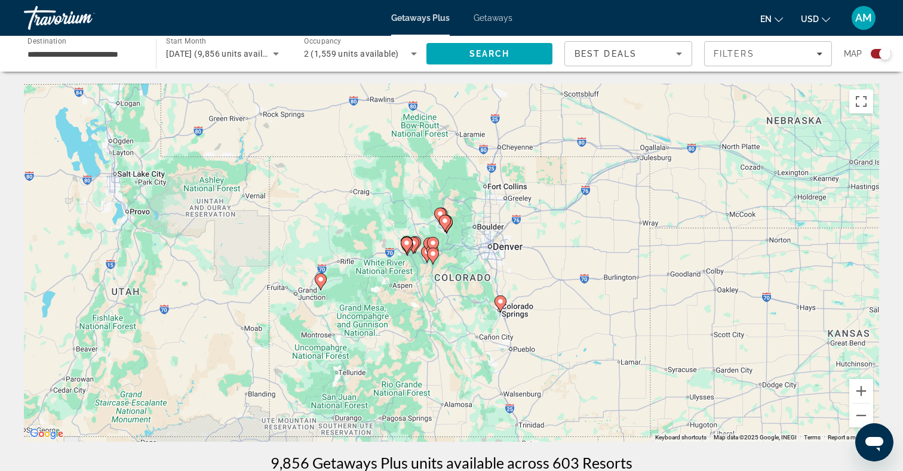
click at [399, 270] on div "To navigate, press the arrow keys. To activate drag with keyboard, press Alt + …" at bounding box center [451, 263] width 855 height 358
click at [400, 270] on div "To activate drag with keyboard, press Alt + Enter. Once in keyboard drag state,…" at bounding box center [451, 263] width 855 height 358
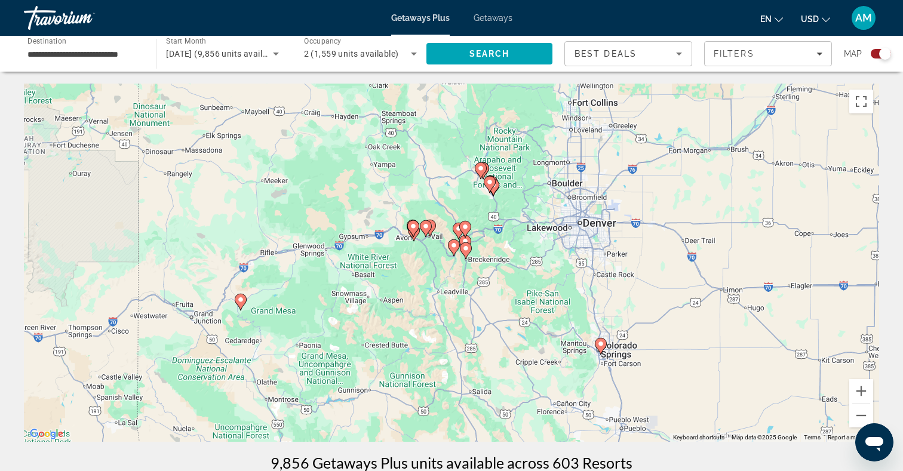
click at [408, 270] on div "To activate drag with keyboard, press Alt + Enter. Once in keyboard drag state,…" at bounding box center [451, 263] width 855 height 358
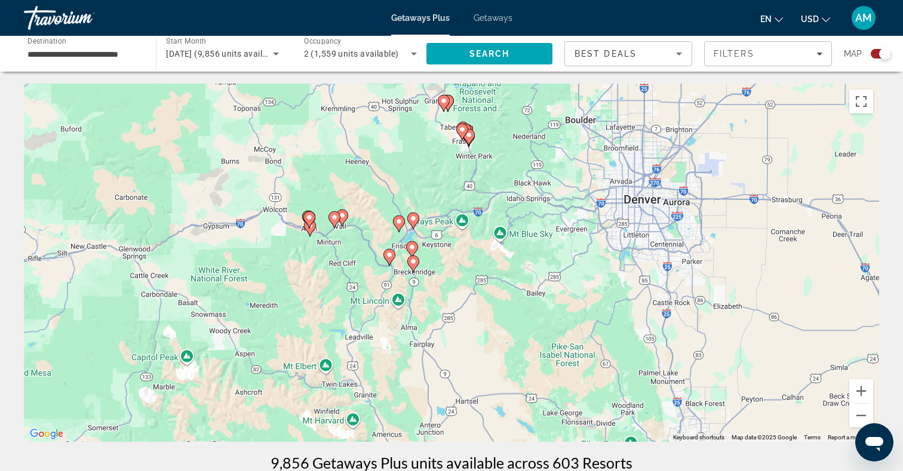
drag, startPoint x: 438, startPoint y: 269, endPoint x: 324, endPoint y: 291, distance: 115.5
click at [324, 291] on div "To activate drag with keyboard, press Alt + Enter. Once in keyboard drag state,…" at bounding box center [451, 263] width 855 height 358
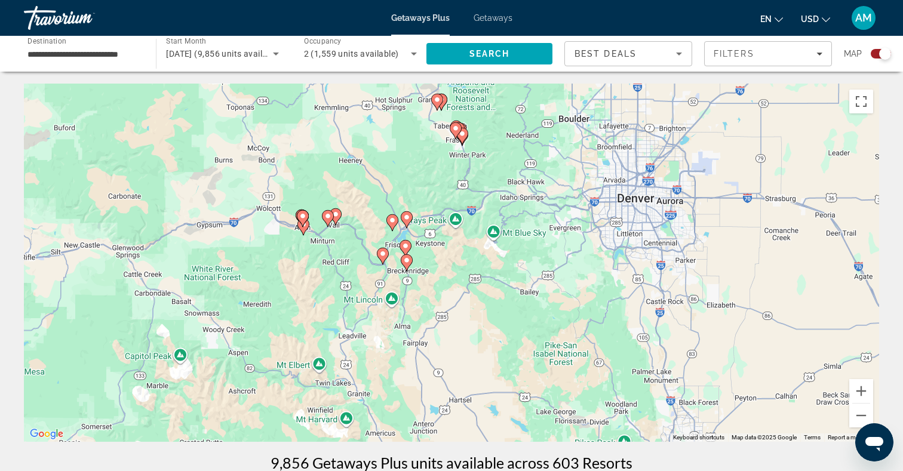
click at [324, 280] on div "To activate drag with keyboard, press Alt + Enter. Once in keyboard drag state,…" at bounding box center [451, 263] width 855 height 358
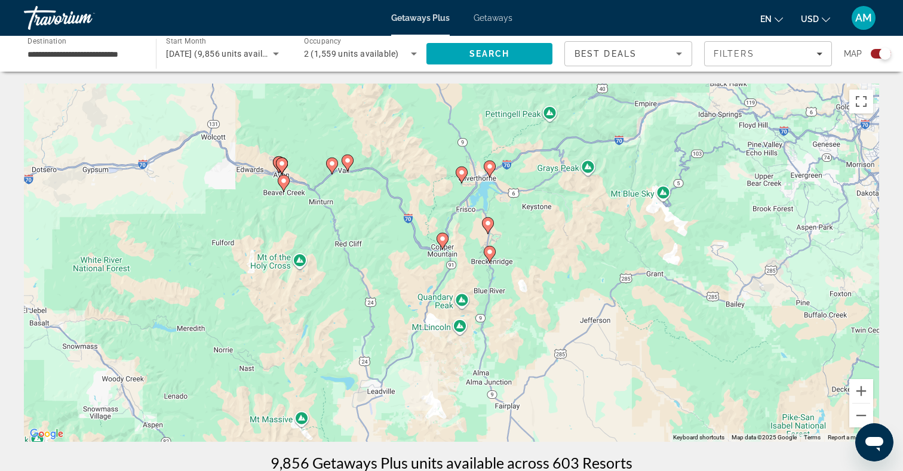
click at [347, 232] on div "To activate drag with keyboard, press Alt + Enter. Once in keyboard drag state,…" at bounding box center [451, 263] width 855 height 358
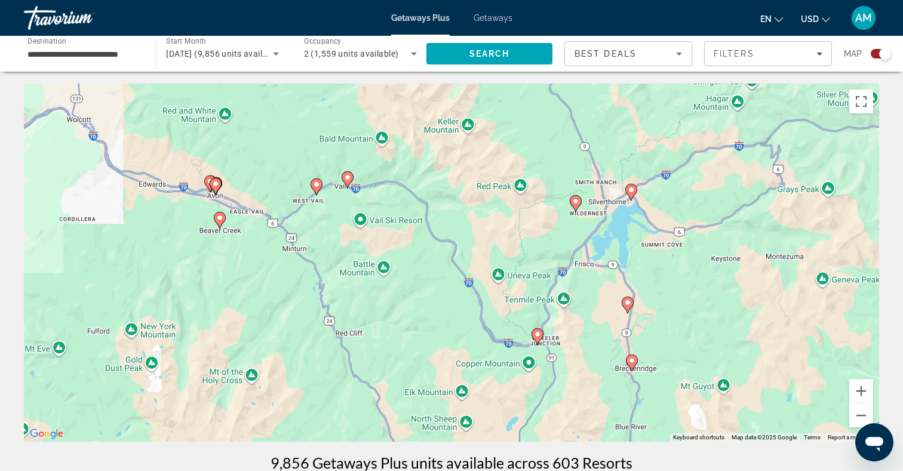
drag, startPoint x: 350, startPoint y: 172, endPoint x: 350, endPoint y: 252, distance: 80.0
click at [350, 252] on div "To activate drag with keyboard, press Alt + Enter. Once in keyboard drag state,…" at bounding box center [451, 263] width 855 height 358
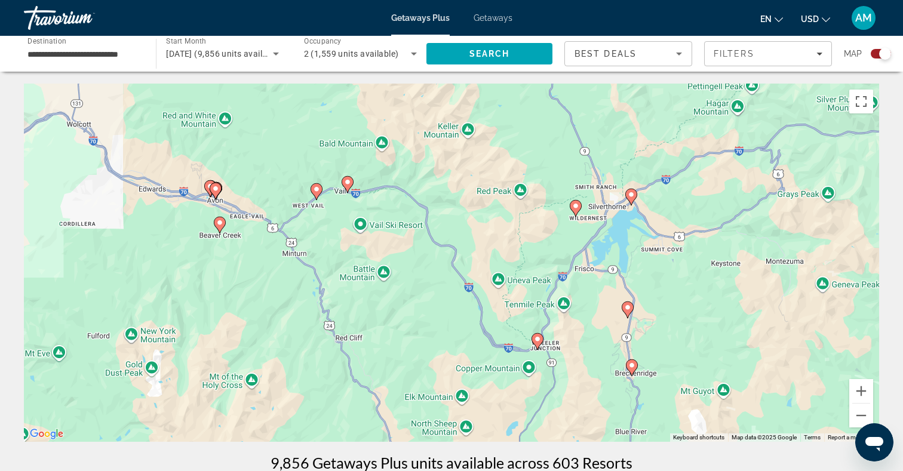
click at [340, 225] on div "To activate drag with keyboard, press Alt + Enter. Once in keyboard drag state,…" at bounding box center [451, 263] width 855 height 358
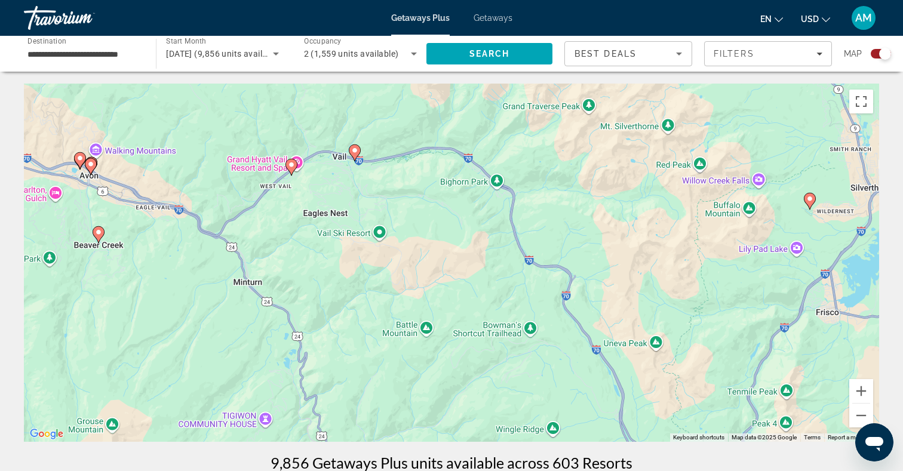
click at [342, 208] on div "To activate drag with keyboard, press Alt + Enter. Once in keyboard drag state,…" at bounding box center [451, 263] width 855 height 358
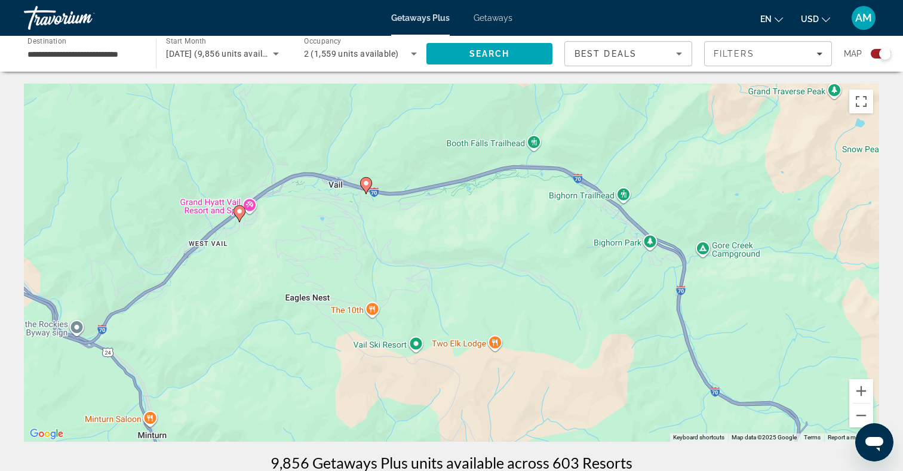
drag, startPoint x: 353, startPoint y: 167, endPoint x: 344, endPoint y: 282, distance: 114.9
click at [345, 282] on div "To activate drag with keyboard, press Alt + Enter. Once in keyboard drag state,…" at bounding box center [451, 263] width 855 height 358
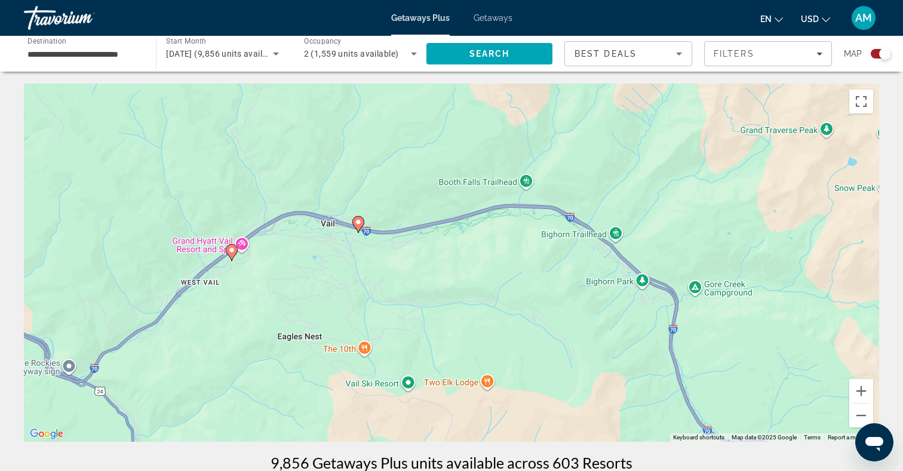
click at [344, 282] on div "To activate drag with keyboard, press Alt + Enter. Once in keyboard drag state,…" at bounding box center [451, 263] width 855 height 358
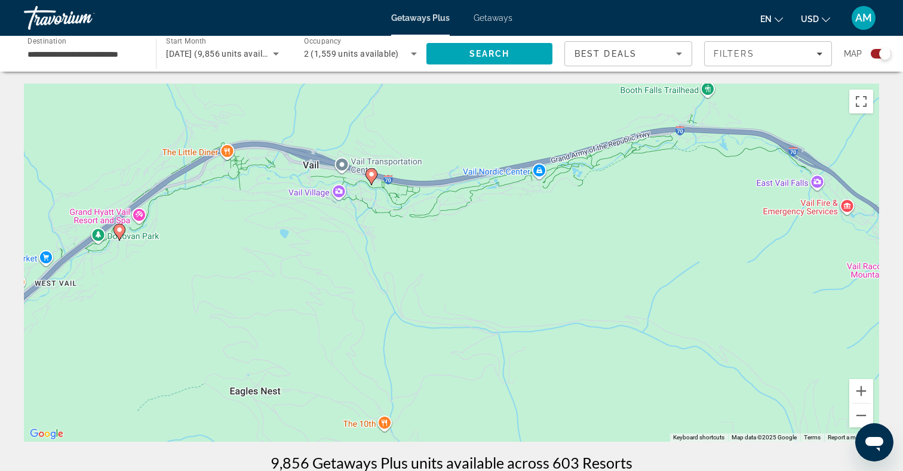
click at [350, 261] on div "To activate drag with keyboard, press Alt + Enter. Once in keyboard drag state,…" at bounding box center [451, 263] width 855 height 358
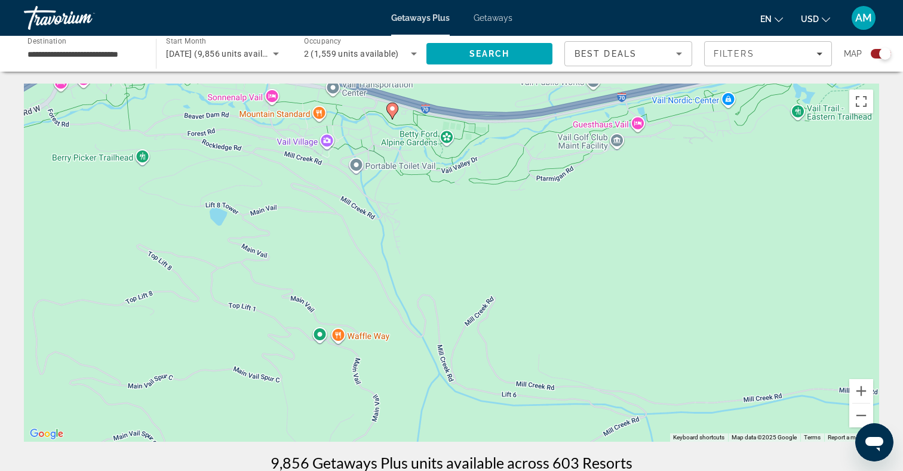
drag, startPoint x: 354, startPoint y: 223, endPoint x: 350, endPoint y: 328, distance: 105.1
click at [351, 329] on div "To activate drag with keyboard, press Alt + Enter. Once in keyboard drag state,…" at bounding box center [451, 263] width 855 height 358
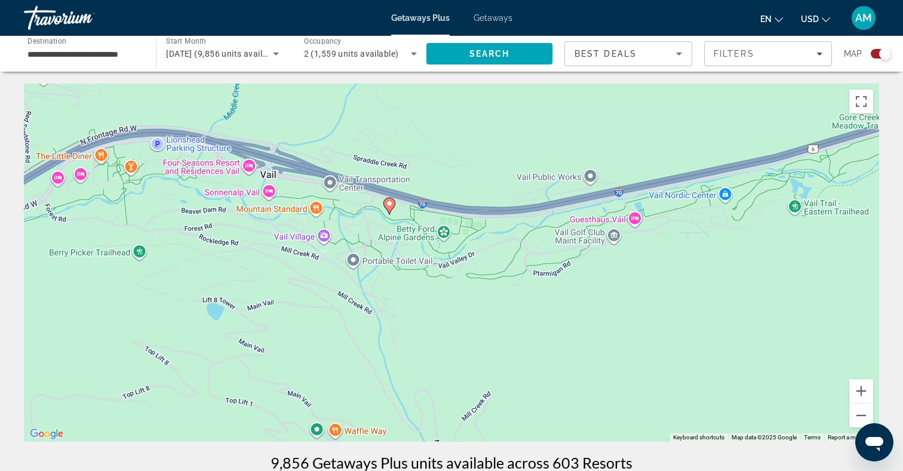
click at [388, 203] on image "Main content" at bounding box center [389, 203] width 7 height 7
type input "**********"
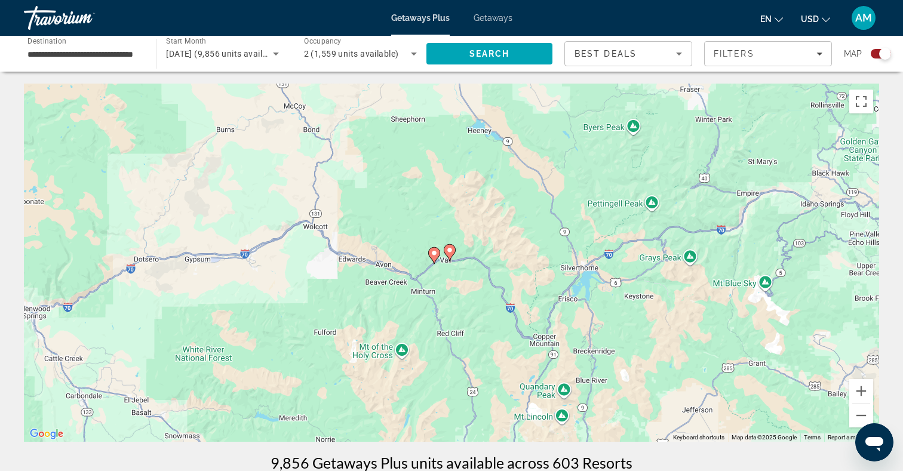
click at [449, 255] on icon "Main content" at bounding box center [449, 253] width 11 height 16
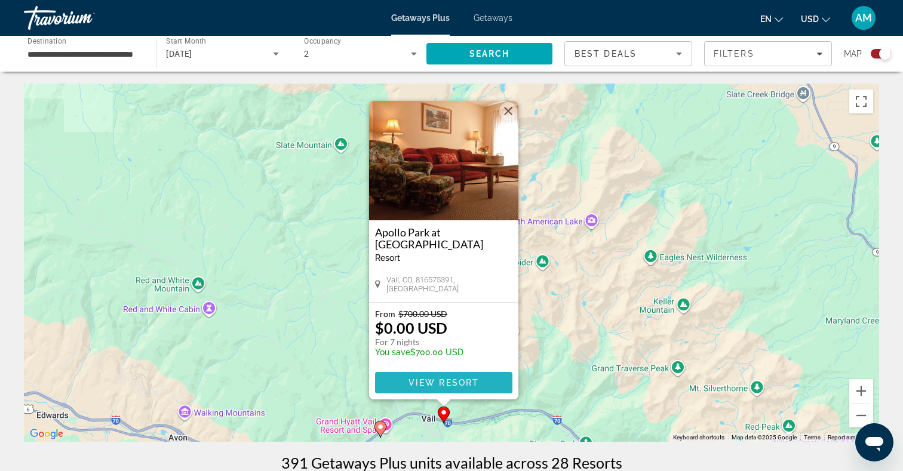
click at [433, 383] on span "View Resort" at bounding box center [443, 383] width 70 height 10
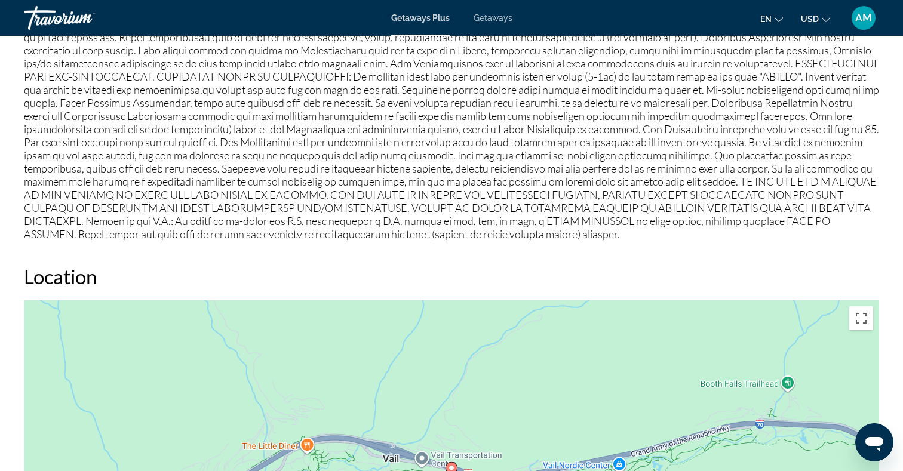
scroll to position [1082, 0]
